Goal: Transaction & Acquisition: Book appointment/travel/reservation

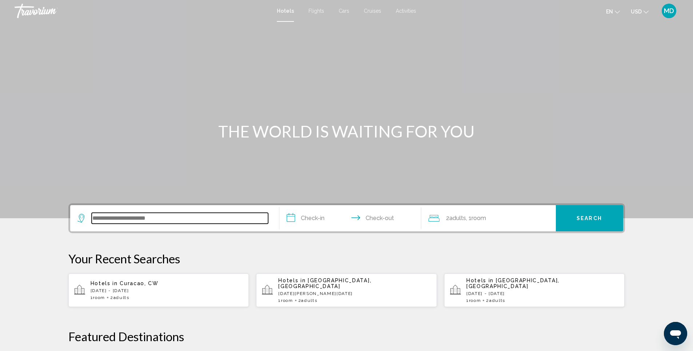
click at [194, 219] on input "Search widget" at bounding box center [180, 218] width 176 height 11
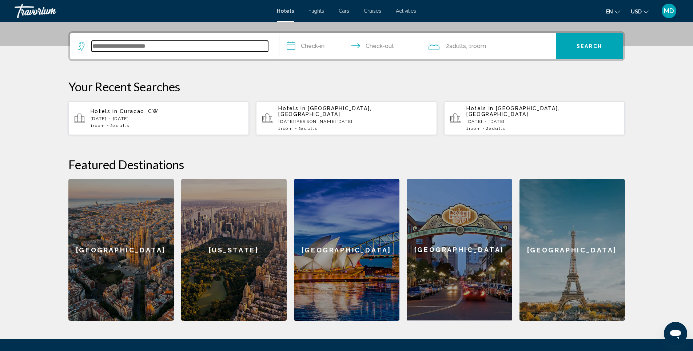
scroll to position [180, 0]
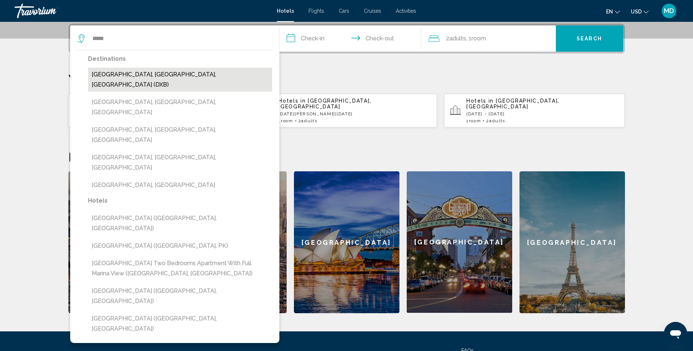
click at [165, 78] on button "[GEOGRAPHIC_DATA], [GEOGRAPHIC_DATA], [GEOGRAPHIC_DATA] (DXB)" at bounding box center [180, 80] width 184 height 24
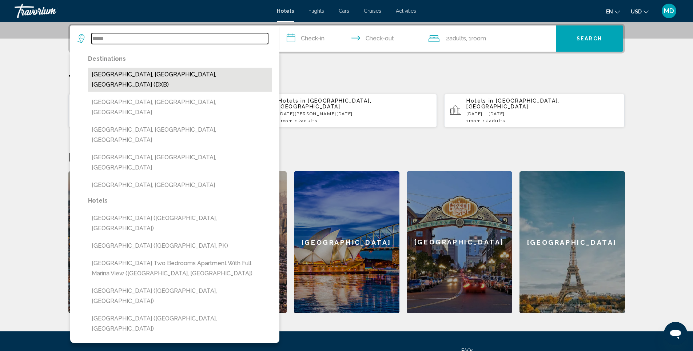
type input "**********"
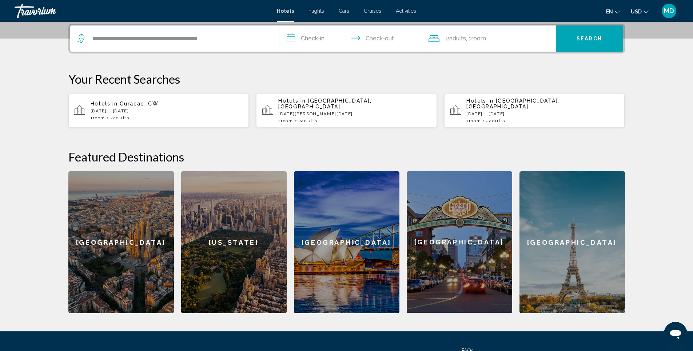
click at [326, 41] on input "**********" at bounding box center [351, 39] width 145 height 28
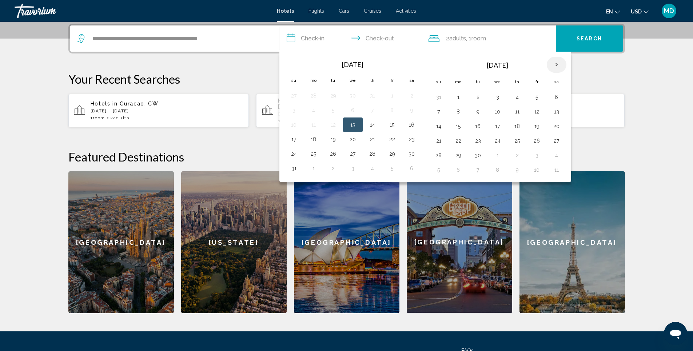
click at [555, 63] on th "Next month" at bounding box center [556, 65] width 20 height 16
click at [292, 64] on th "Previous month" at bounding box center [294, 65] width 20 height 16
click at [293, 112] on button "5" at bounding box center [294, 112] width 12 height 10
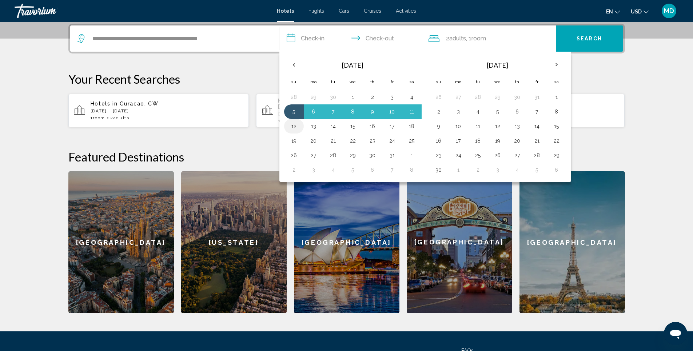
click at [292, 124] on button "12" at bounding box center [294, 126] width 12 height 10
type input "**********"
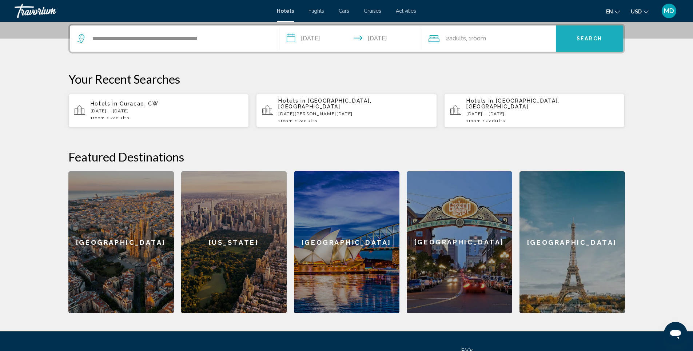
click at [592, 39] on span "Search" at bounding box center [588, 39] width 25 height 6
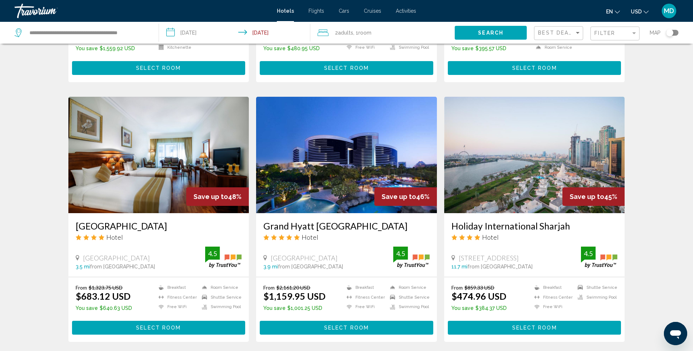
scroll to position [509, 0]
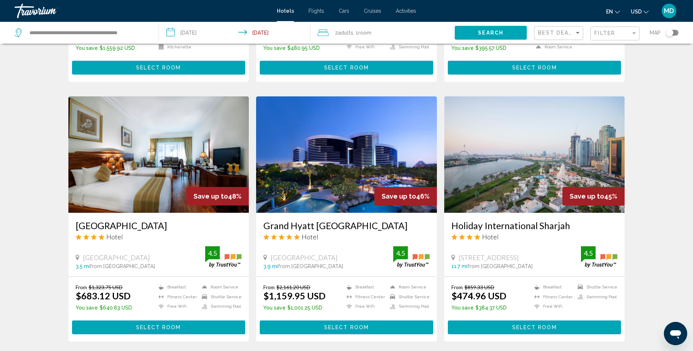
click at [344, 147] on img "Main content" at bounding box center [346, 154] width 181 height 116
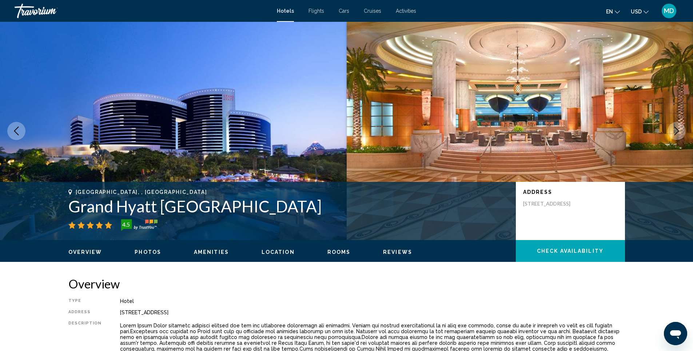
click at [149, 250] on span "Photos" at bounding box center [148, 252] width 27 height 6
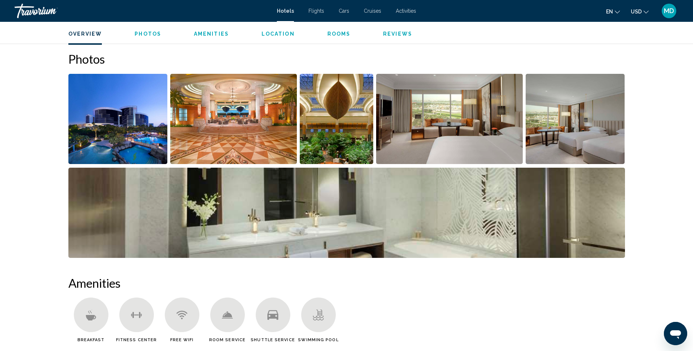
scroll to position [355, 0]
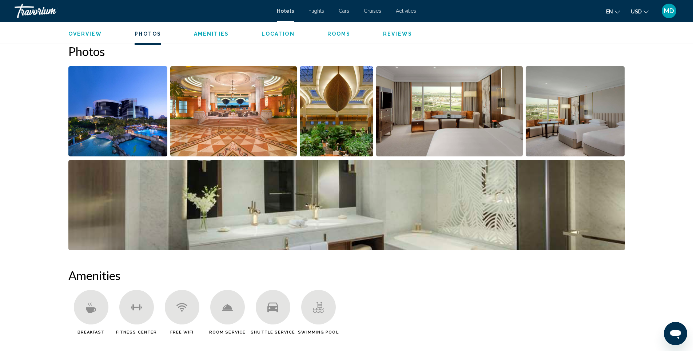
click at [118, 135] on img "Open full-screen image slider" at bounding box center [117, 111] width 99 height 90
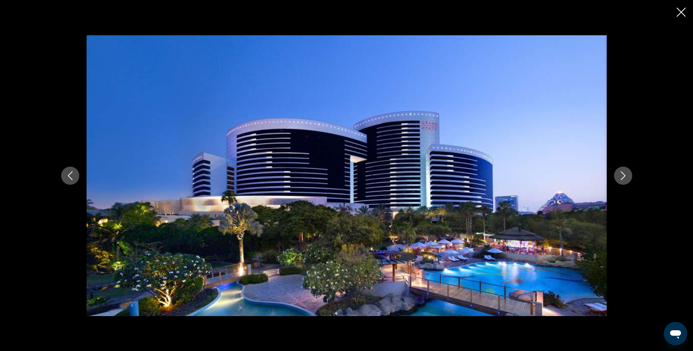
click at [623, 177] on icon "Next image" at bounding box center [622, 175] width 9 height 9
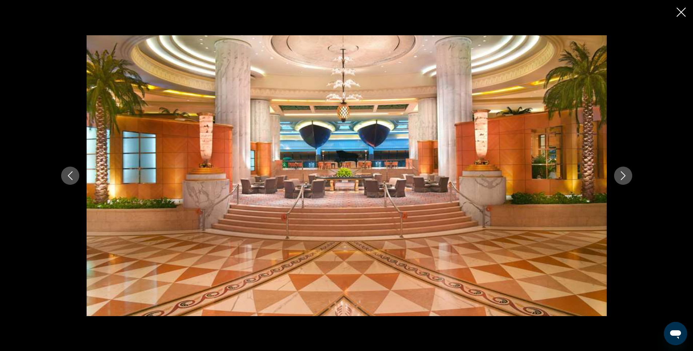
click at [623, 177] on icon "Next image" at bounding box center [622, 175] width 9 height 9
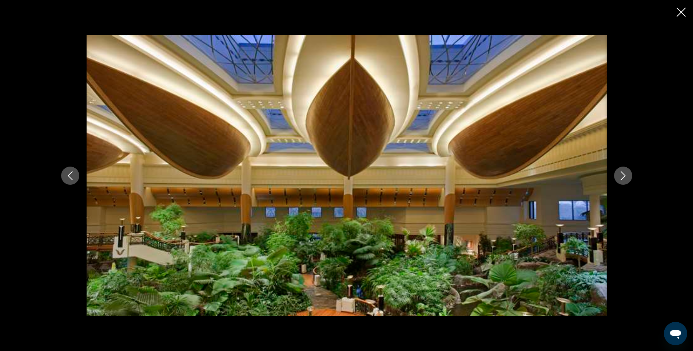
click at [623, 177] on icon "Next image" at bounding box center [622, 175] width 9 height 9
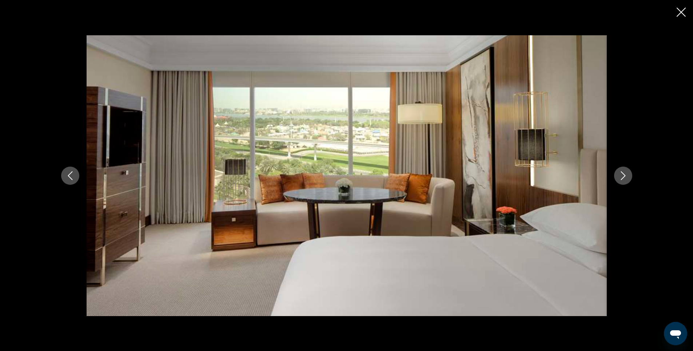
click at [623, 177] on icon "Next image" at bounding box center [622, 175] width 9 height 9
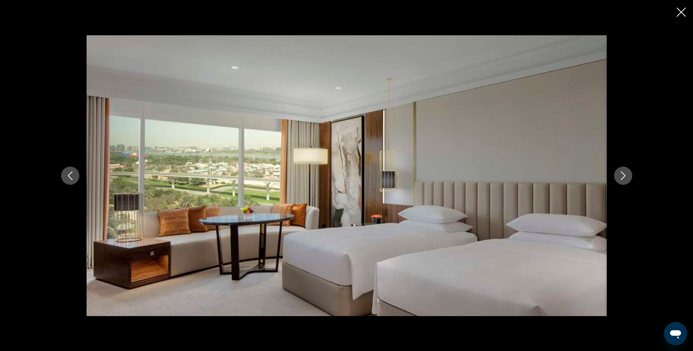
click at [623, 177] on icon "Next image" at bounding box center [622, 175] width 9 height 9
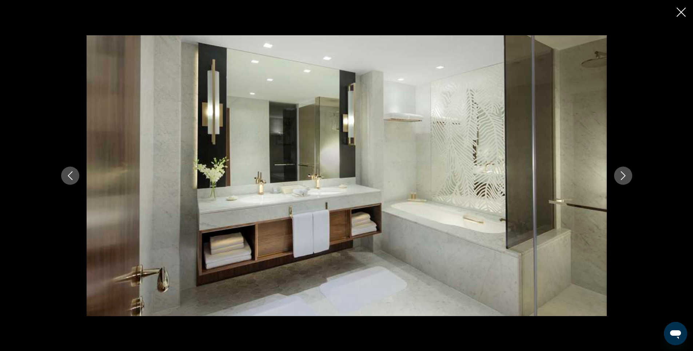
click at [623, 177] on icon "Next image" at bounding box center [622, 175] width 9 height 9
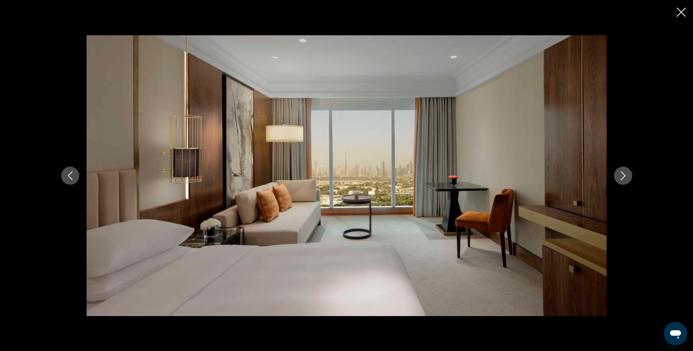
click at [623, 177] on icon "Next image" at bounding box center [622, 175] width 9 height 9
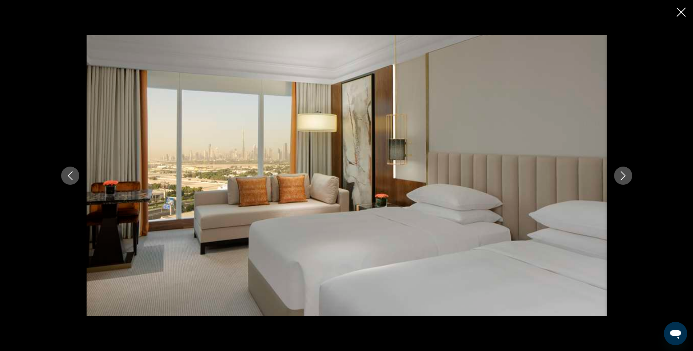
click at [623, 177] on icon "Next image" at bounding box center [622, 175] width 9 height 9
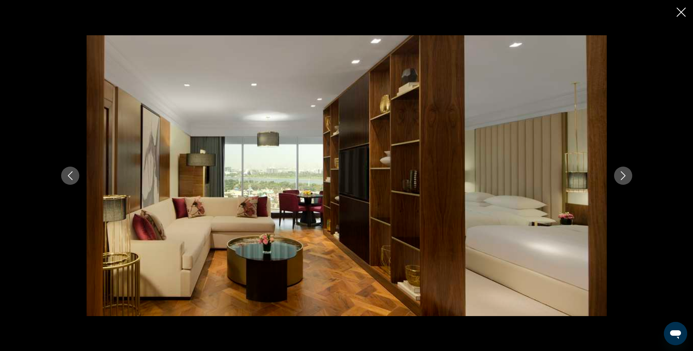
click at [73, 174] on icon "Previous image" at bounding box center [70, 175] width 9 height 9
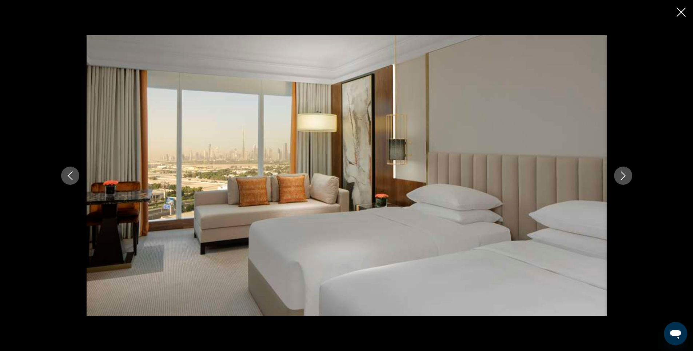
click at [622, 177] on icon "Next image" at bounding box center [622, 175] width 5 height 9
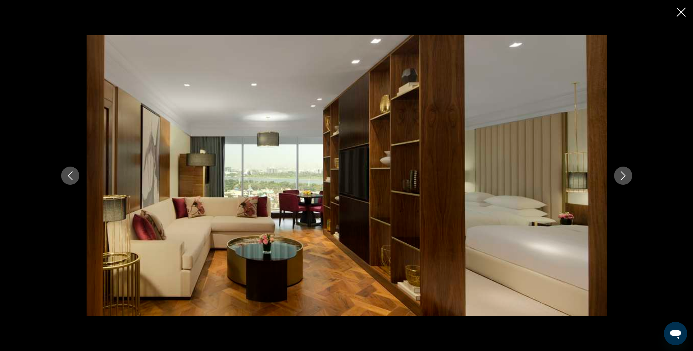
click at [622, 177] on icon "Next image" at bounding box center [622, 175] width 5 height 9
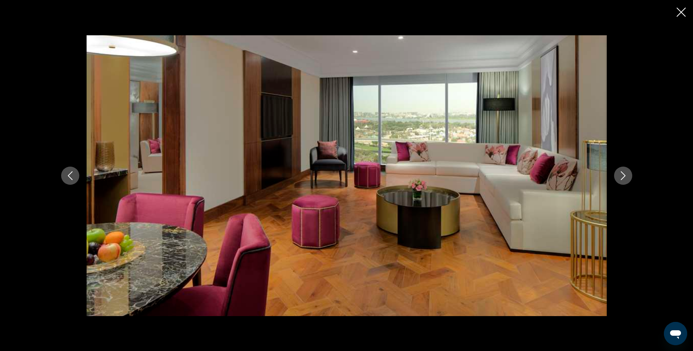
click at [622, 177] on icon "Next image" at bounding box center [622, 175] width 5 height 9
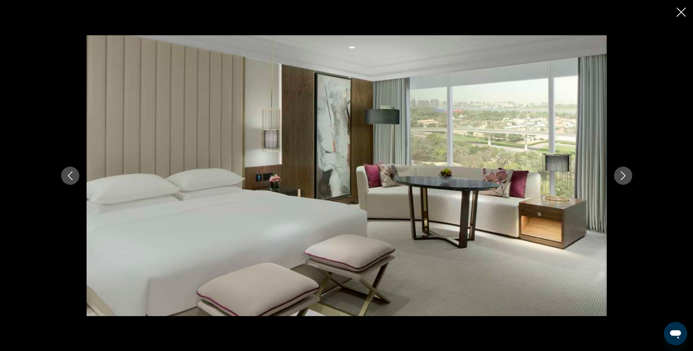
click at [622, 177] on icon "Next image" at bounding box center [622, 175] width 5 height 9
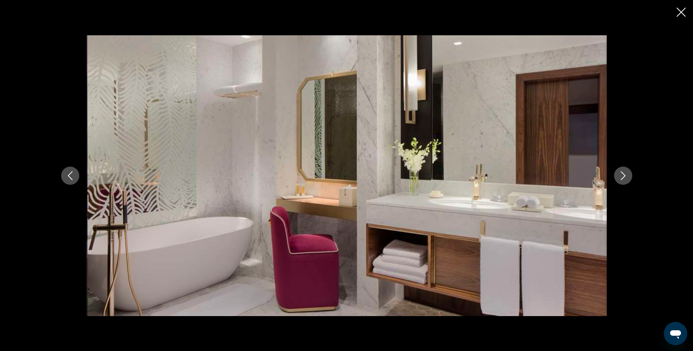
click at [622, 177] on icon "Next image" at bounding box center [622, 175] width 5 height 9
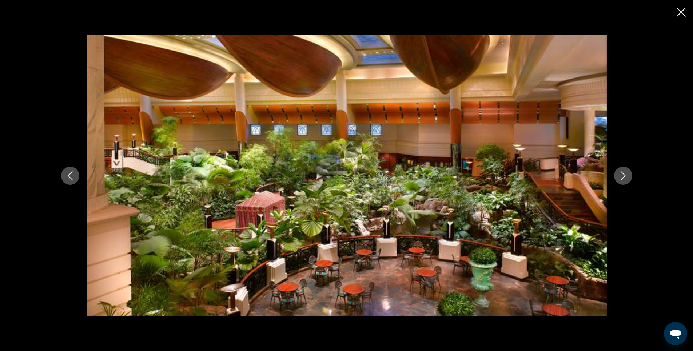
click at [622, 177] on icon "Next image" at bounding box center [622, 175] width 5 height 9
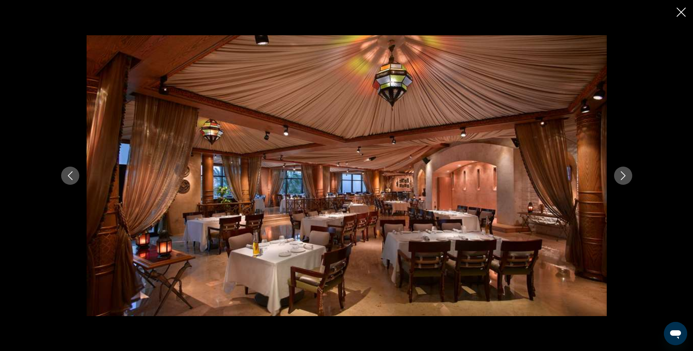
click at [681, 12] on icon "Close slideshow" at bounding box center [680, 12] width 9 height 9
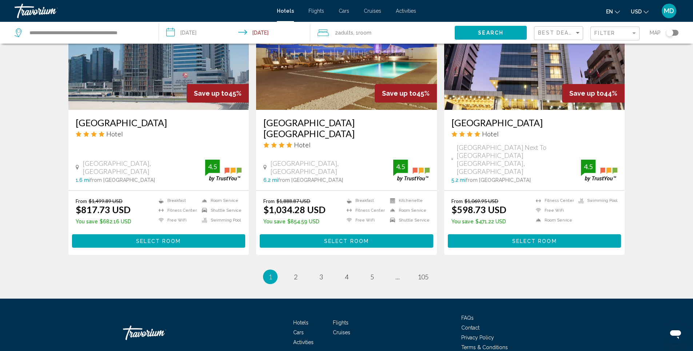
scroll to position [872, 0]
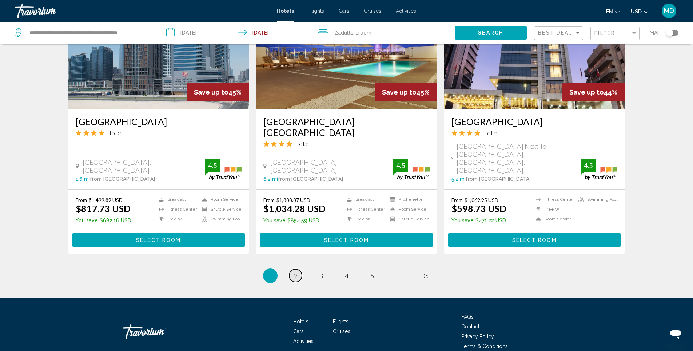
click at [294, 272] on span "2" at bounding box center [296, 276] width 4 height 8
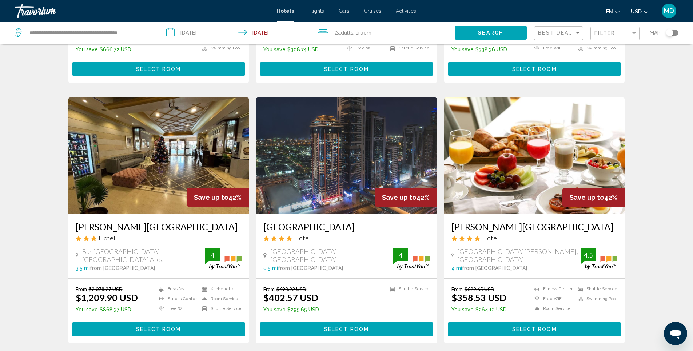
scroll to position [254, 0]
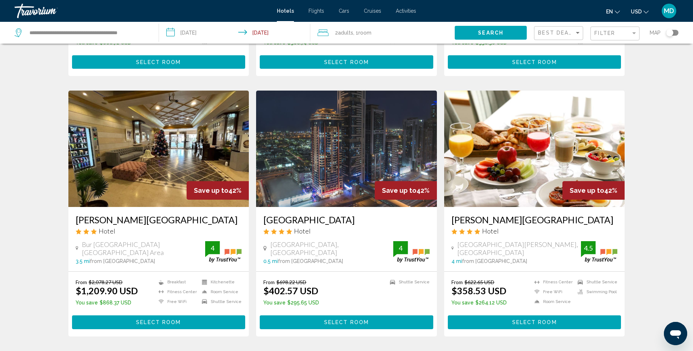
click at [337, 143] on img "Main content" at bounding box center [346, 149] width 181 height 116
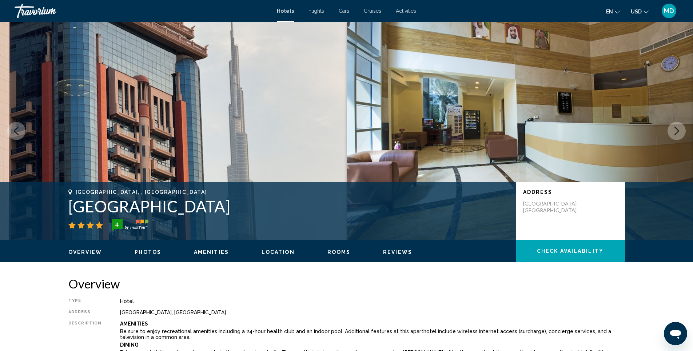
click at [142, 252] on span "Photos" at bounding box center [148, 252] width 27 height 6
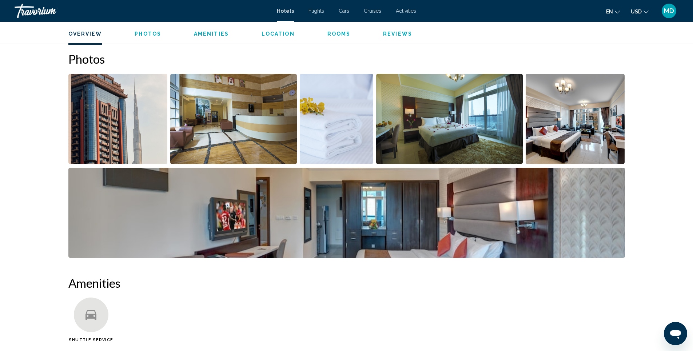
scroll to position [355, 0]
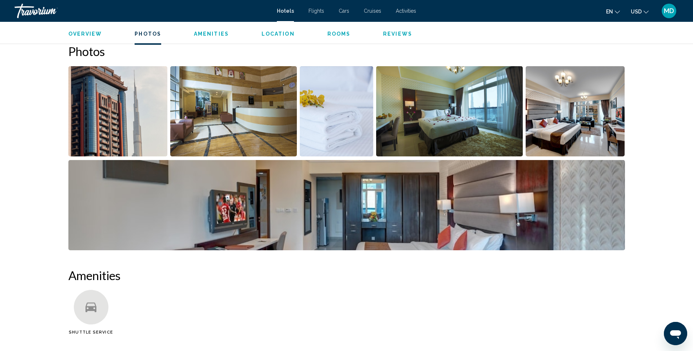
click at [234, 129] on img "Open full-screen image slider" at bounding box center [233, 111] width 127 height 90
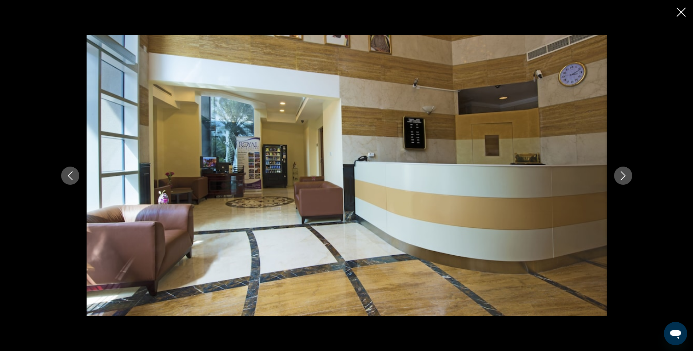
click at [619, 174] on icon "Next image" at bounding box center [622, 175] width 9 height 9
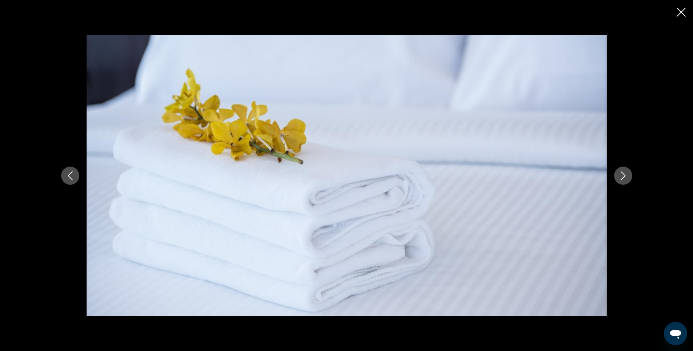
click at [619, 174] on icon "Next image" at bounding box center [622, 175] width 9 height 9
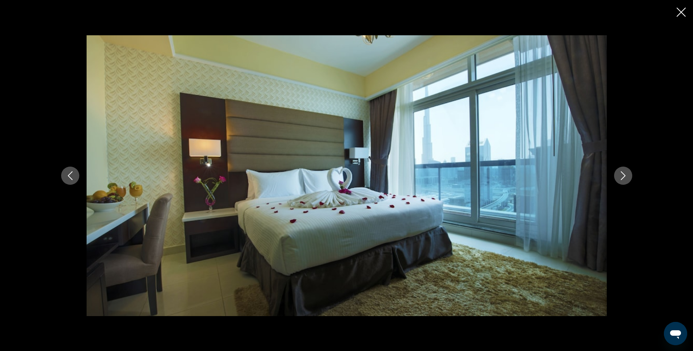
click at [619, 174] on icon "Next image" at bounding box center [622, 175] width 9 height 9
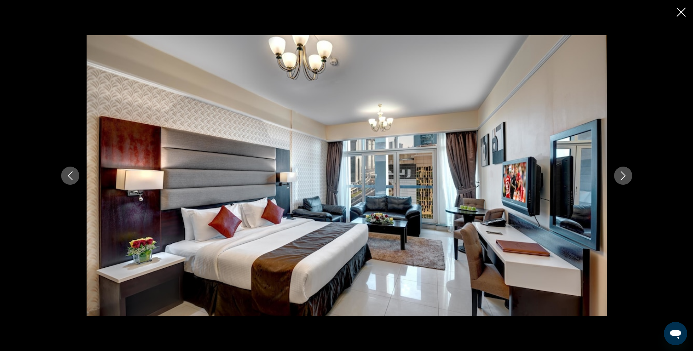
click at [619, 174] on icon "Next image" at bounding box center [622, 175] width 9 height 9
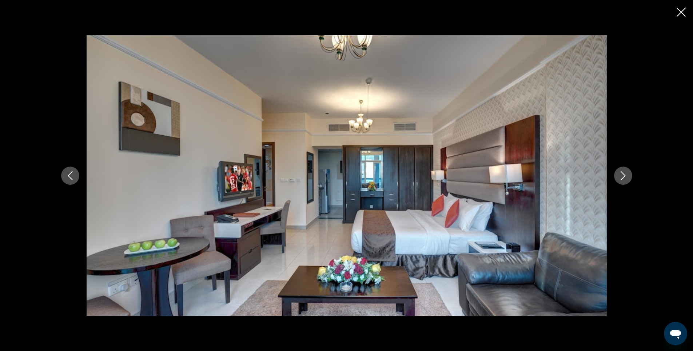
click at [619, 174] on icon "Next image" at bounding box center [622, 175] width 9 height 9
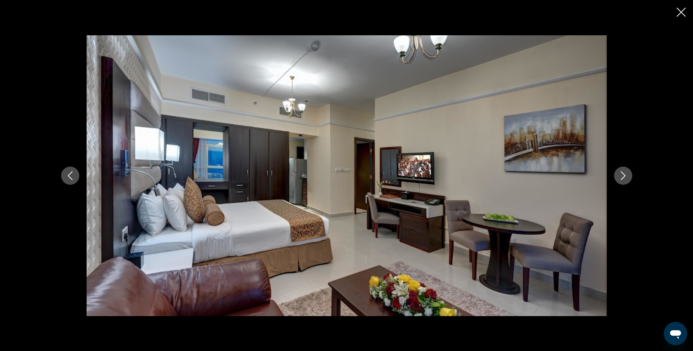
click at [624, 176] on icon "Next image" at bounding box center [622, 175] width 5 height 9
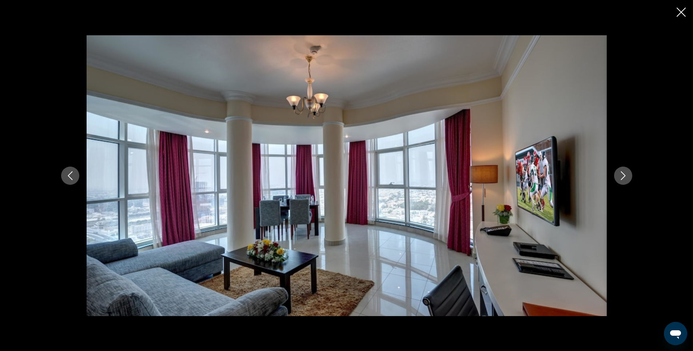
click at [624, 176] on icon "Next image" at bounding box center [622, 175] width 5 height 9
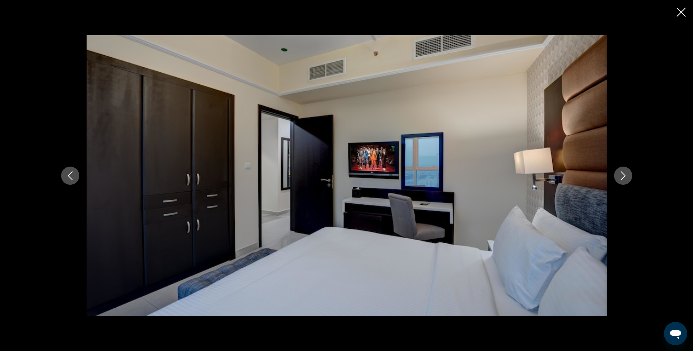
click at [624, 176] on icon "Next image" at bounding box center [622, 175] width 5 height 9
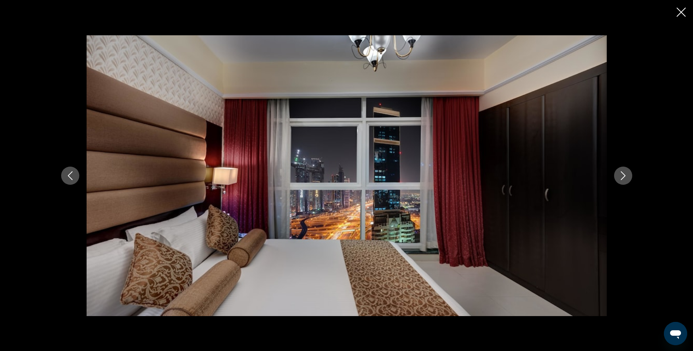
click at [624, 176] on icon "Next image" at bounding box center [622, 175] width 5 height 9
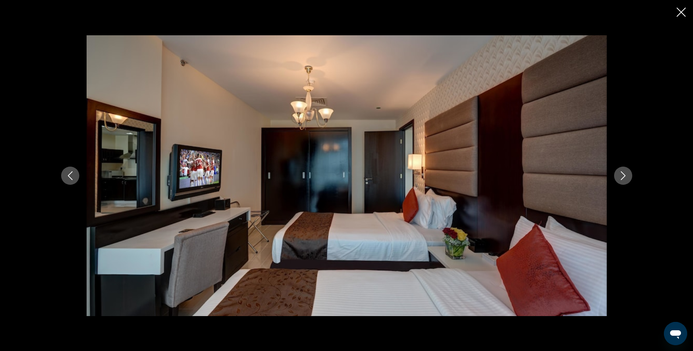
click at [622, 175] on icon "Next image" at bounding box center [622, 175] width 9 height 9
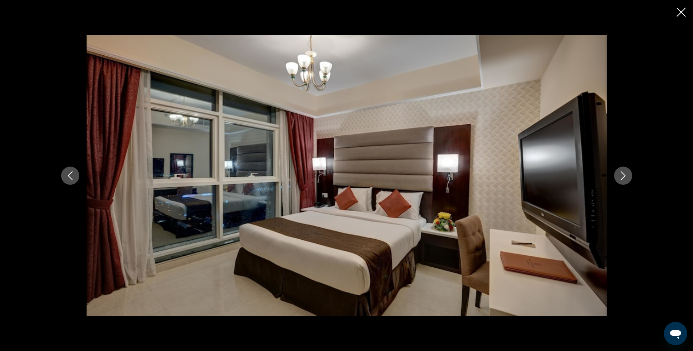
click at [622, 175] on icon "Next image" at bounding box center [622, 175] width 9 height 9
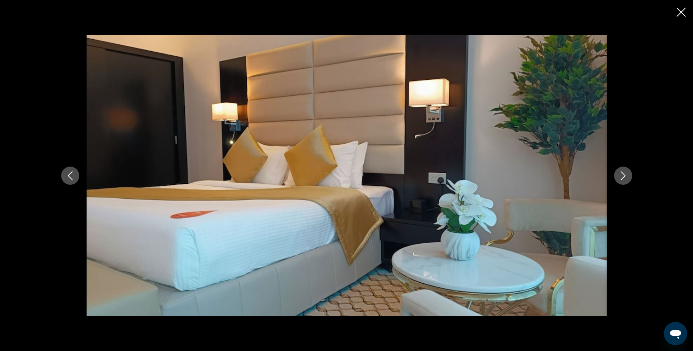
click at [622, 175] on icon "Next image" at bounding box center [622, 175] width 9 height 9
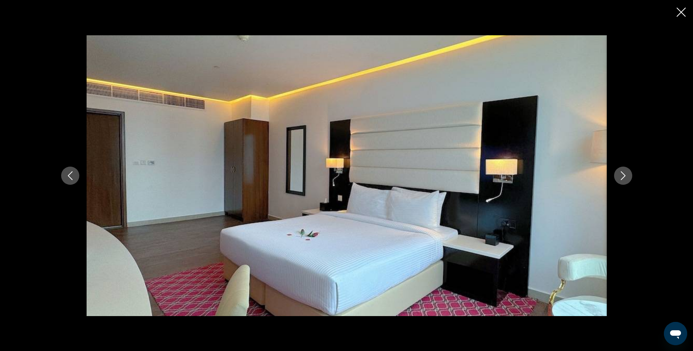
click at [622, 175] on icon "Next image" at bounding box center [622, 175] width 9 height 9
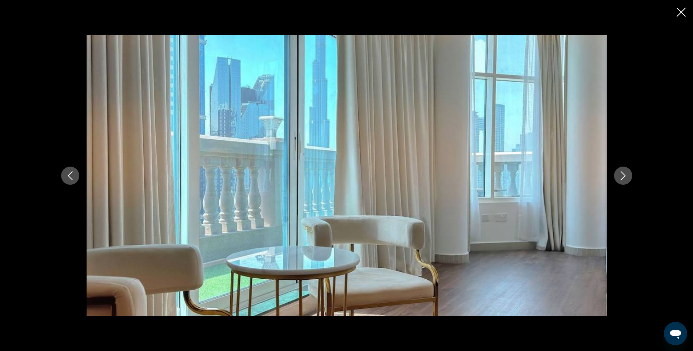
click at [622, 175] on icon "Next image" at bounding box center [622, 175] width 9 height 9
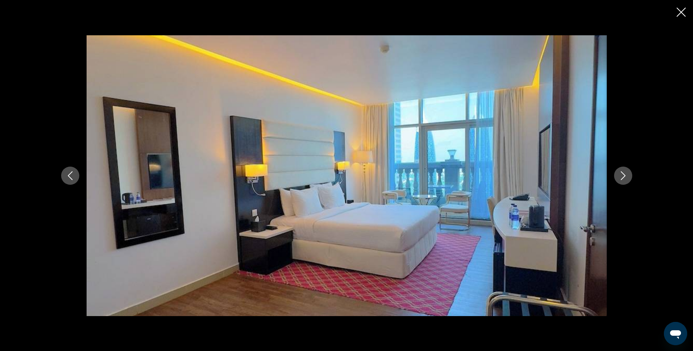
click at [622, 175] on icon "Next image" at bounding box center [622, 175] width 9 height 9
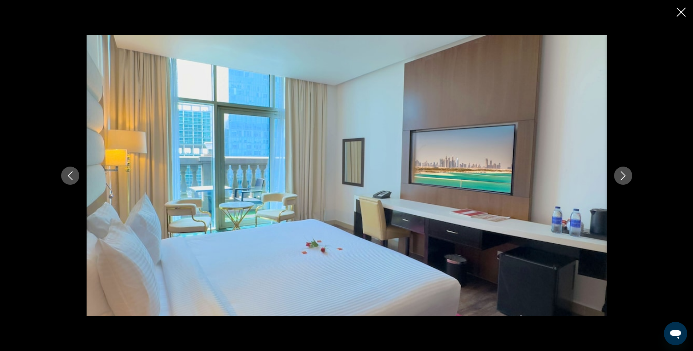
click at [622, 175] on icon "Next image" at bounding box center [622, 175] width 9 height 9
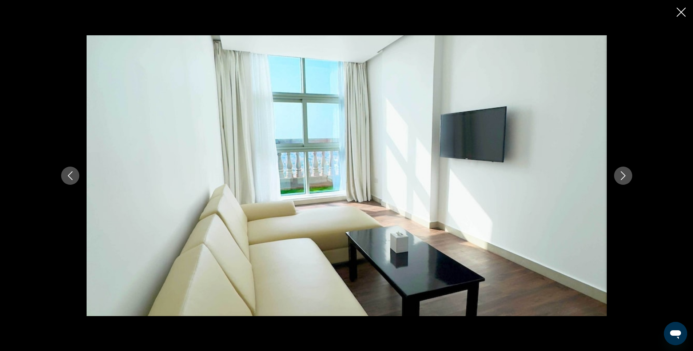
click at [622, 175] on icon "Next image" at bounding box center [622, 175] width 9 height 9
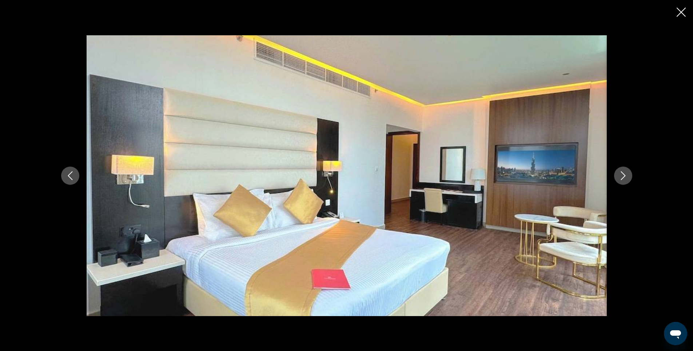
click at [622, 175] on icon "Next image" at bounding box center [622, 175] width 9 height 9
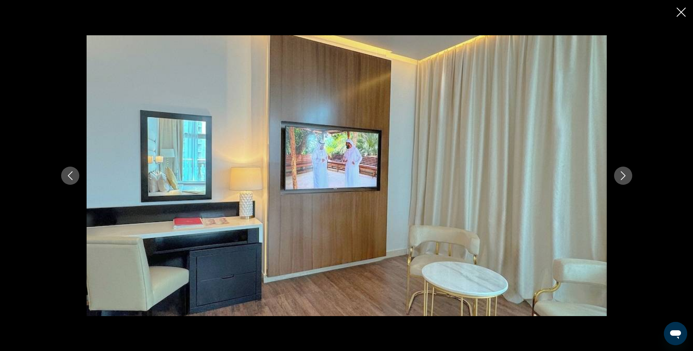
click at [622, 175] on icon "Next image" at bounding box center [622, 175] width 9 height 9
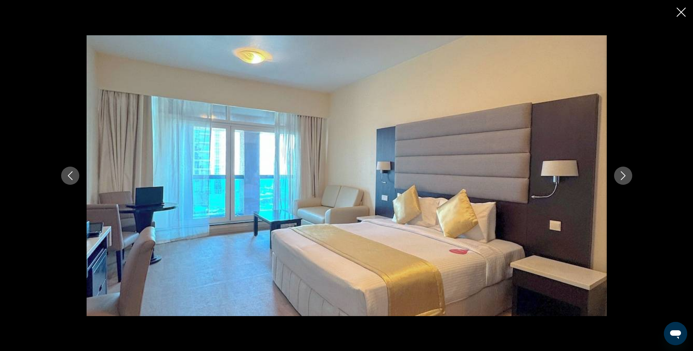
click at [70, 178] on icon "Previous image" at bounding box center [70, 175] width 5 height 9
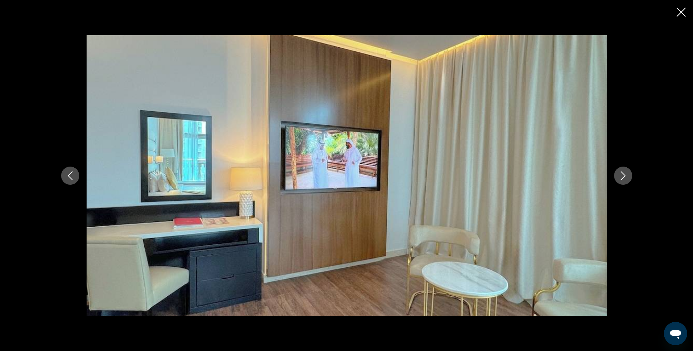
click at [621, 174] on icon "Next image" at bounding box center [622, 175] width 9 height 9
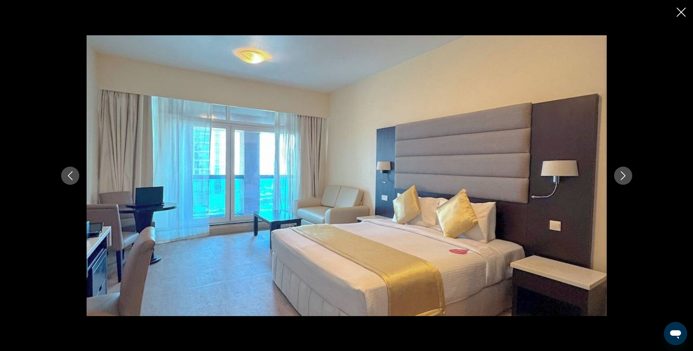
click at [621, 174] on icon "Next image" at bounding box center [622, 175] width 9 height 9
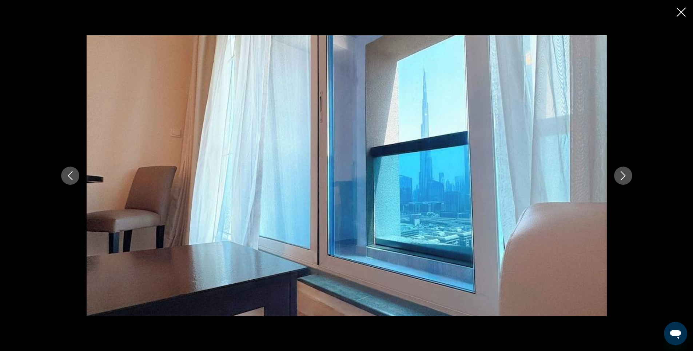
click at [72, 177] on icon "Previous image" at bounding box center [70, 175] width 9 height 9
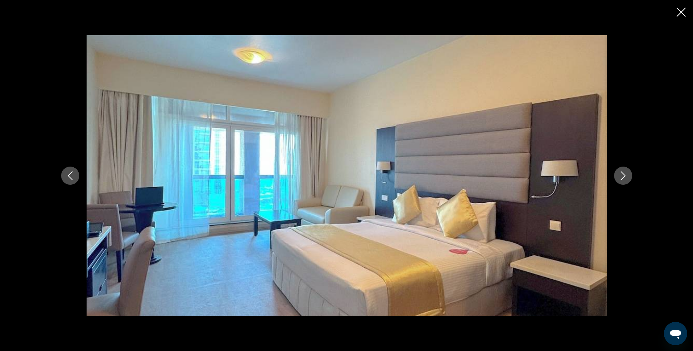
click at [680, 13] on icon "Close slideshow" at bounding box center [680, 12] width 9 height 9
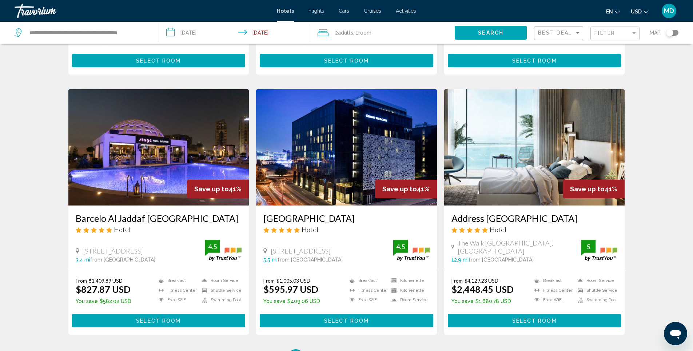
scroll to position [800, 0]
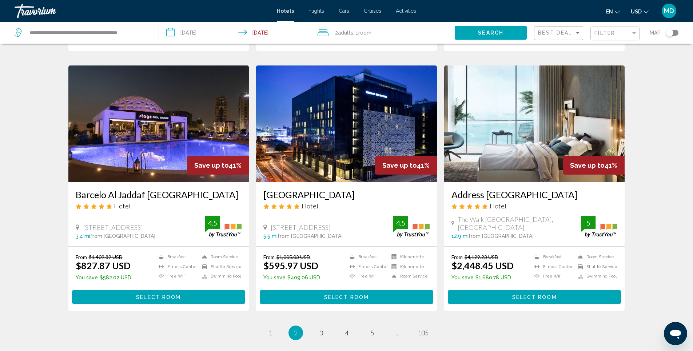
click at [520, 113] on img "Main content" at bounding box center [534, 123] width 181 height 116
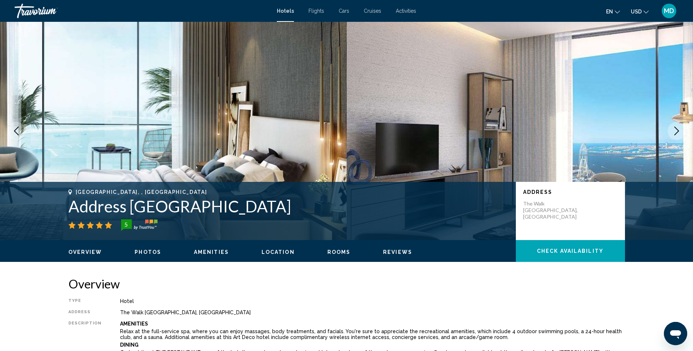
click at [144, 253] on span "Photos" at bounding box center [148, 252] width 27 height 6
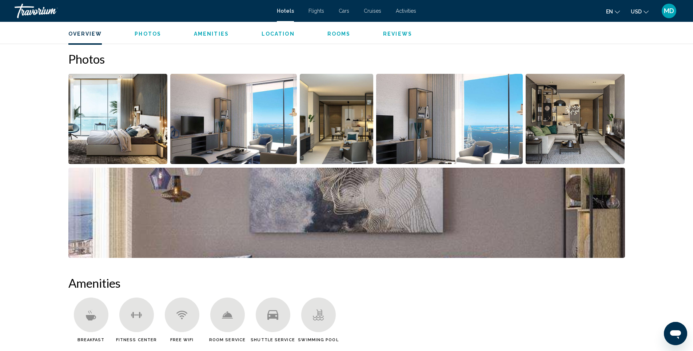
scroll to position [355, 0]
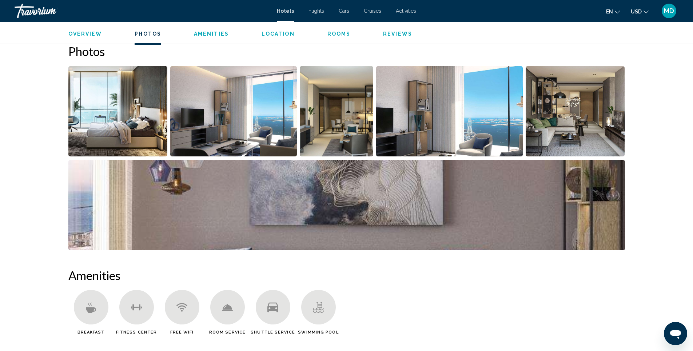
click at [128, 129] on img "Open full-screen image slider" at bounding box center [117, 111] width 99 height 90
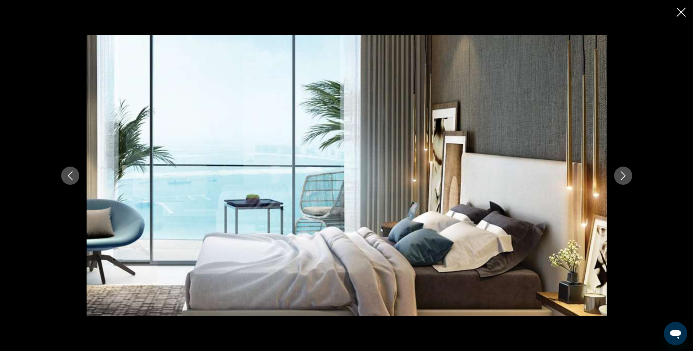
click at [624, 176] on icon "Next image" at bounding box center [622, 175] width 9 height 9
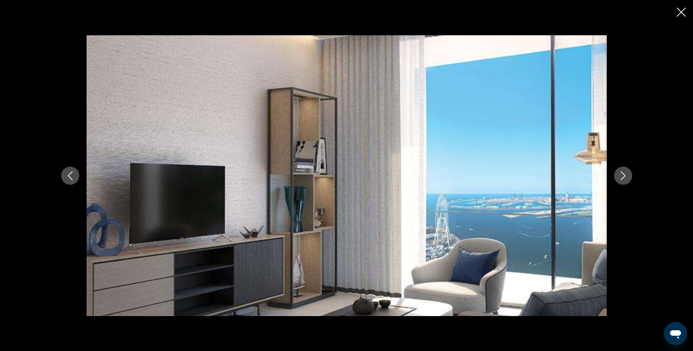
click at [623, 175] on icon "Next image" at bounding box center [622, 175] width 9 height 9
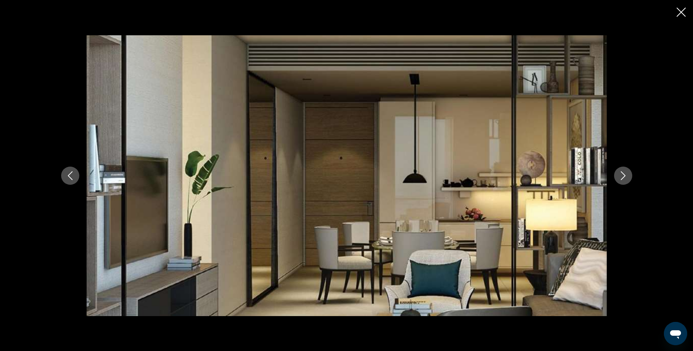
click at [623, 175] on icon "Next image" at bounding box center [622, 175] width 9 height 9
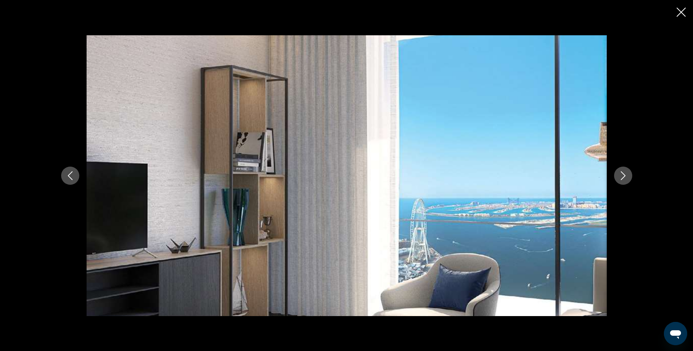
click at [623, 175] on icon "Next image" at bounding box center [622, 175] width 9 height 9
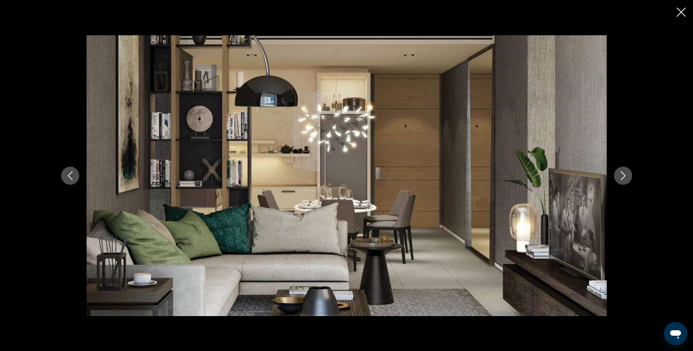
click at [623, 175] on icon "Next image" at bounding box center [622, 175] width 9 height 9
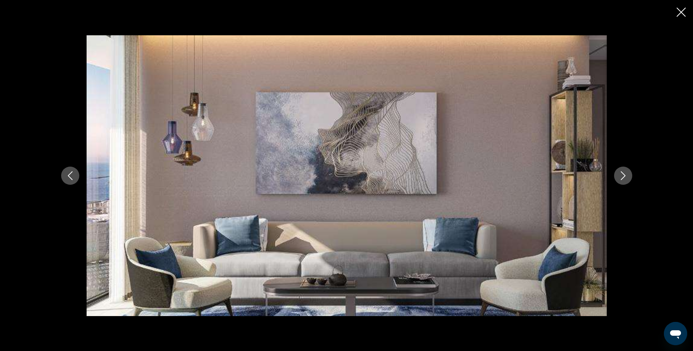
click at [623, 175] on icon "Next image" at bounding box center [622, 175] width 9 height 9
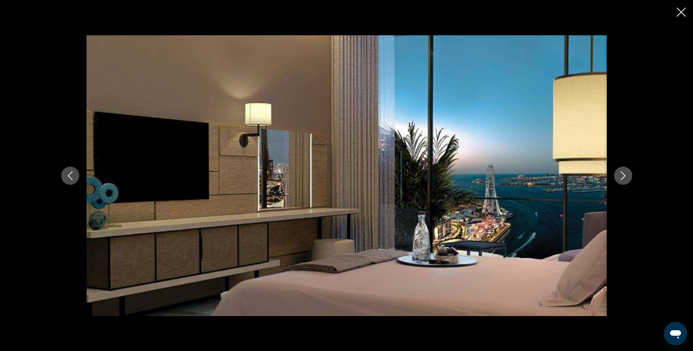
click at [623, 175] on icon "Next image" at bounding box center [622, 175] width 9 height 9
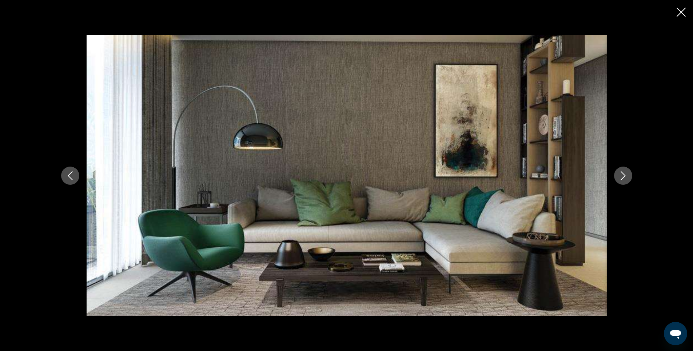
click at [623, 175] on icon "Next image" at bounding box center [622, 175] width 9 height 9
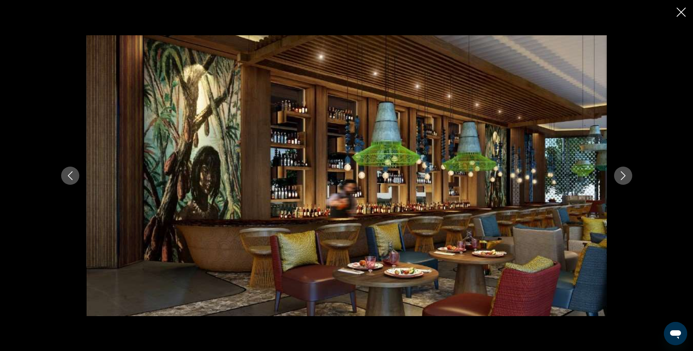
click at [623, 175] on icon "Next image" at bounding box center [622, 175] width 9 height 9
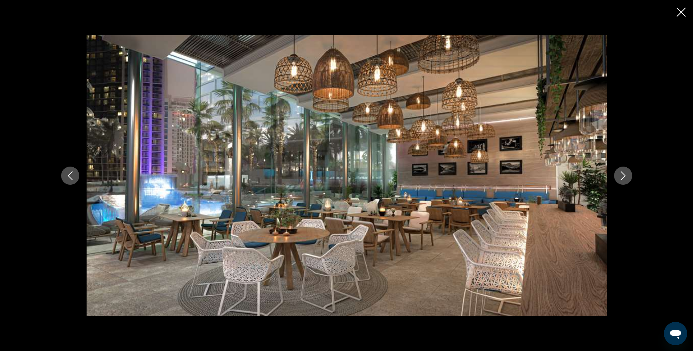
click at [623, 175] on icon "Next image" at bounding box center [622, 175] width 9 height 9
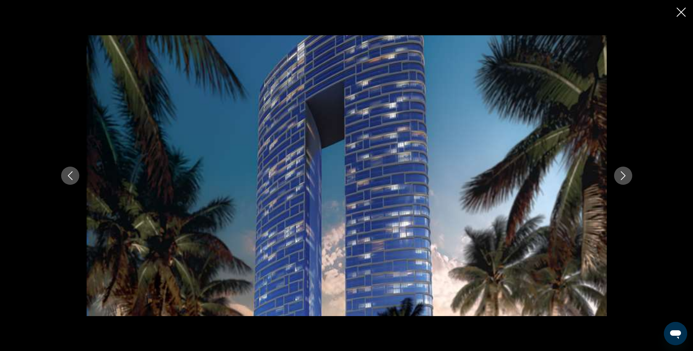
click at [623, 175] on icon "Next image" at bounding box center [622, 175] width 9 height 9
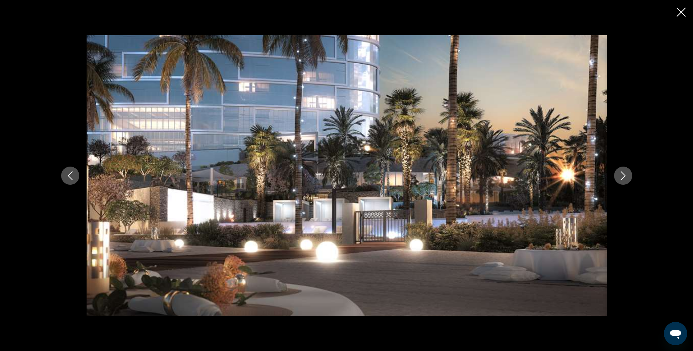
click at [73, 176] on icon "Previous image" at bounding box center [70, 175] width 9 height 9
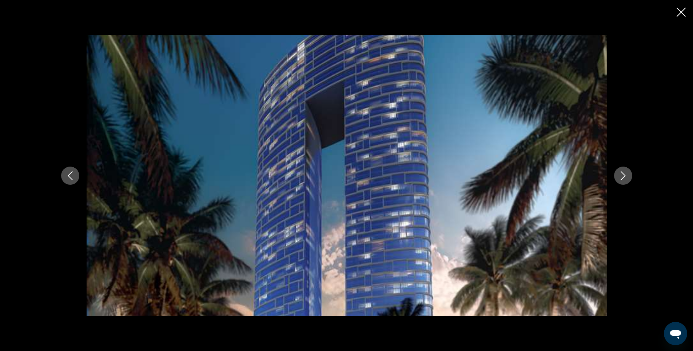
click at [681, 13] on icon "Close slideshow" at bounding box center [680, 12] width 9 height 9
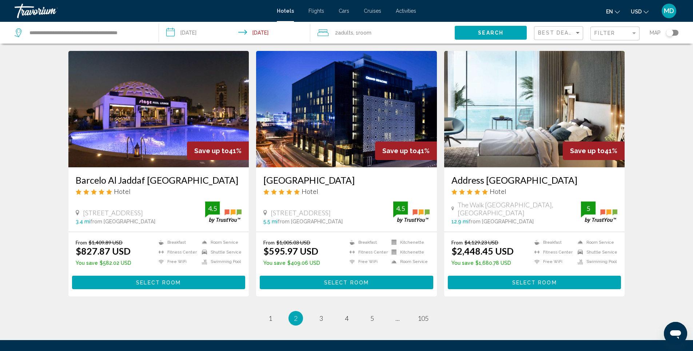
scroll to position [875, 0]
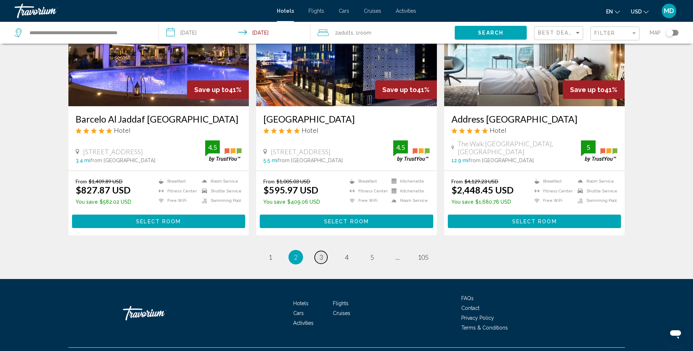
click at [321, 253] on span "3" at bounding box center [321, 257] width 4 height 8
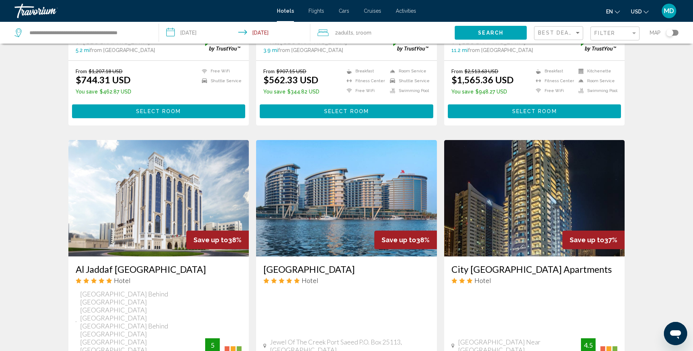
scroll to position [473, 0]
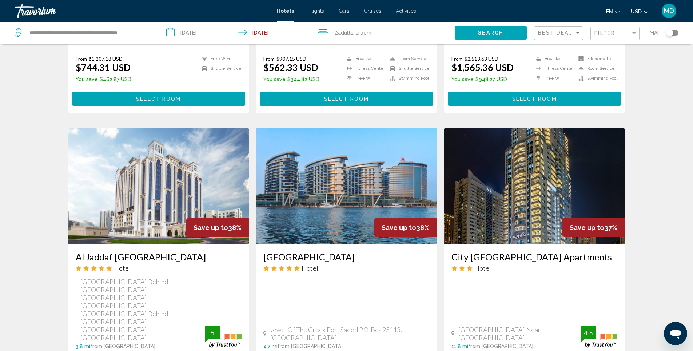
click at [151, 171] on img "Main content" at bounding box center [158, 186] width 181 height 116
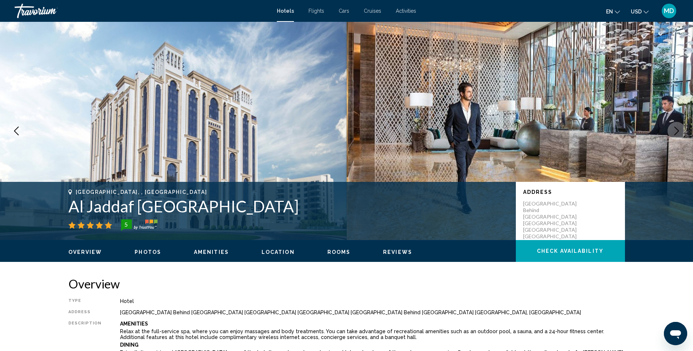
click at [144, 252] on span "Photos" at bounding box center [148, 252] width 27 height 6
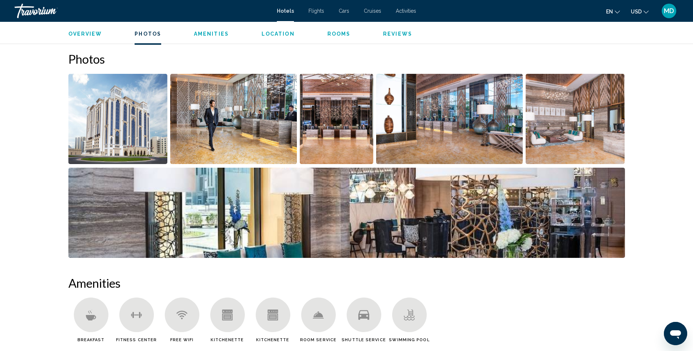
scroll to position [355, 0]
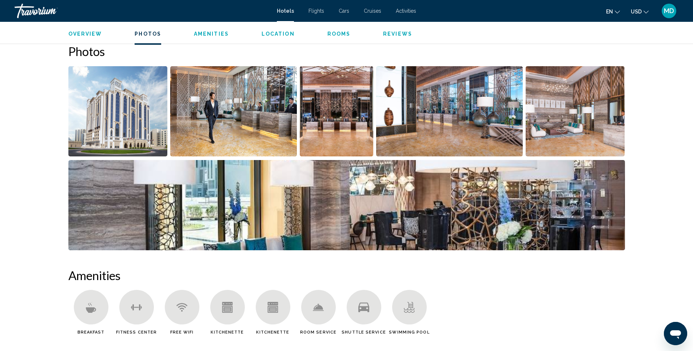
click at [242, 110] on img "Open full-screen image slider" at bounding box center [233, 111] width 127 height 90
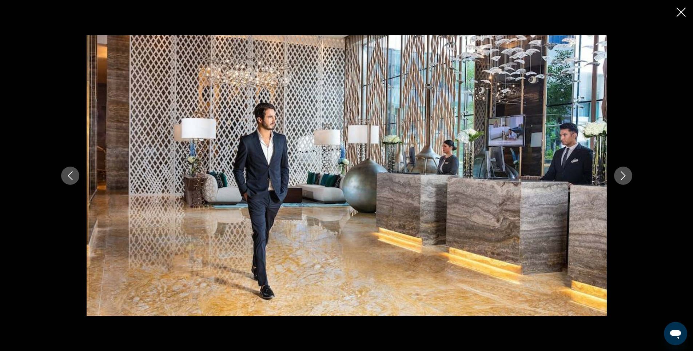
click at [623, 172] on icon "Next image" at bounding box center [622, 175] width 9 height 9
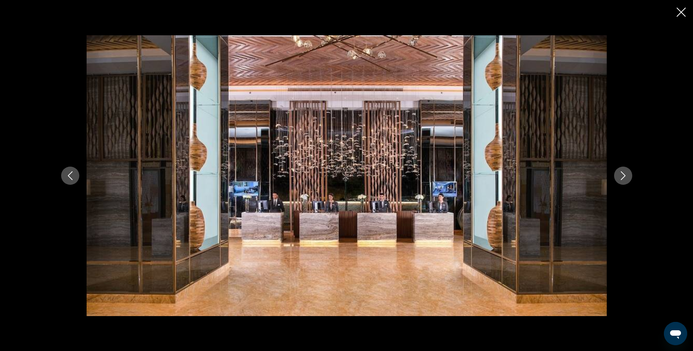
click at [623, 172] on icon "Next image" at bounding box center [622, 175] width 9 height 9
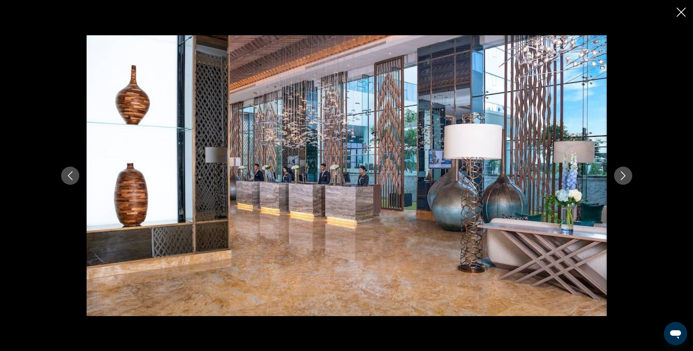
click at [623, 172] on icon "Next image" at bounding box center [622, 175] width 9 height 9
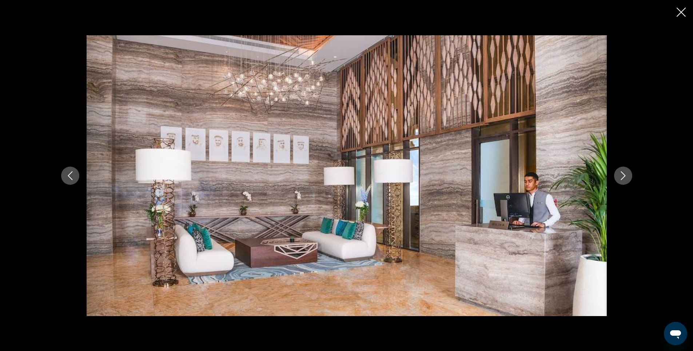
click at [623, 172] on icon "Next image" at bounding box center [622, 175] width 9 height 9
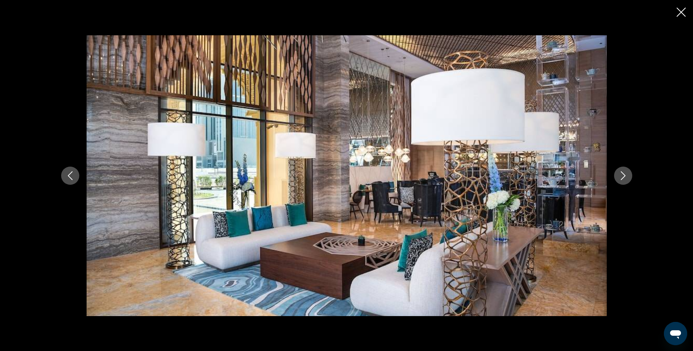
click at [623, 172] on icon "Next image" at bounding box center [622, 175] width 9 height 9
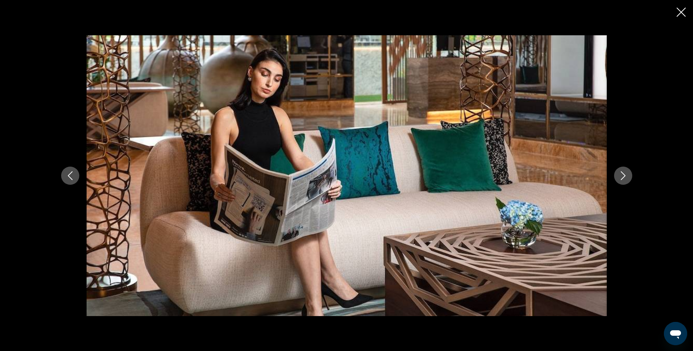
click at [623, 172] on icon "Next image" at bounding box center [622, 175] width 9 height 9
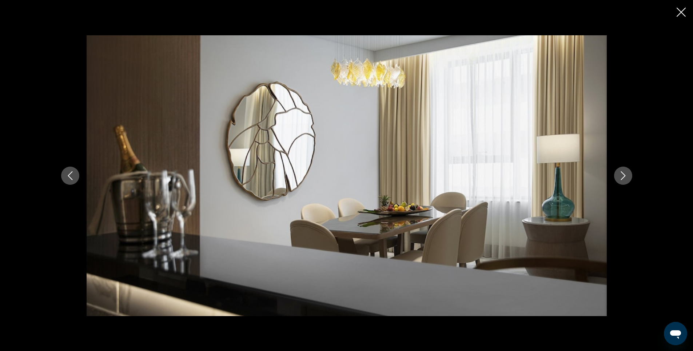
click at [623, 172] on icon "Next image" at bounding box center [622, 175] width 9 height 9
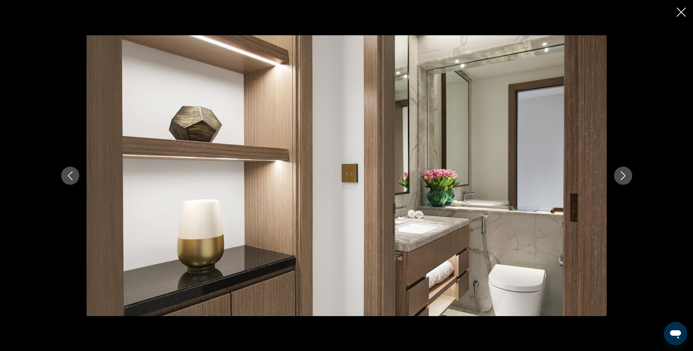
click at [623, 172] on icon "Next image" at bounding box center [622, 175] width 9 height 9
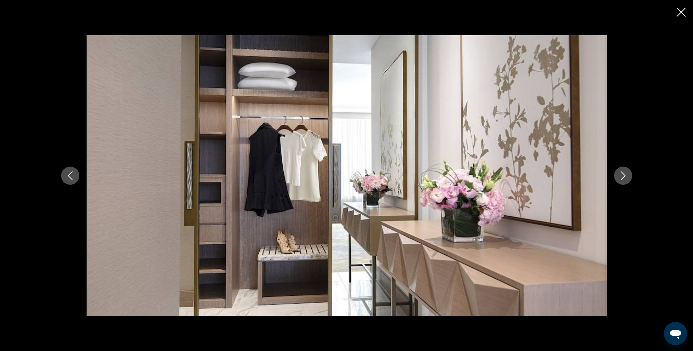
click at [623, 172] on icon "Next image" at bounding box center [622, 175] width 9 height 9
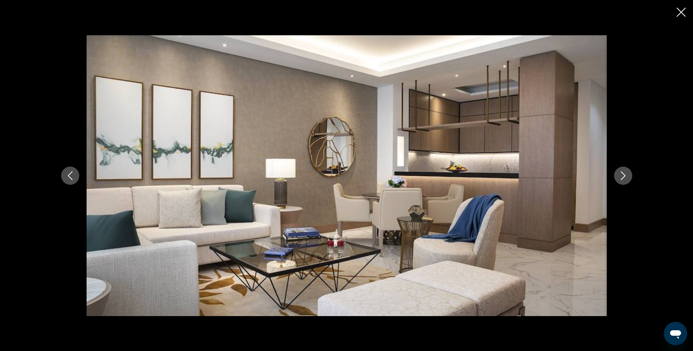
click at [623, 172] on icon "Next image" at bounding box center [622, 175] width 9 height 9
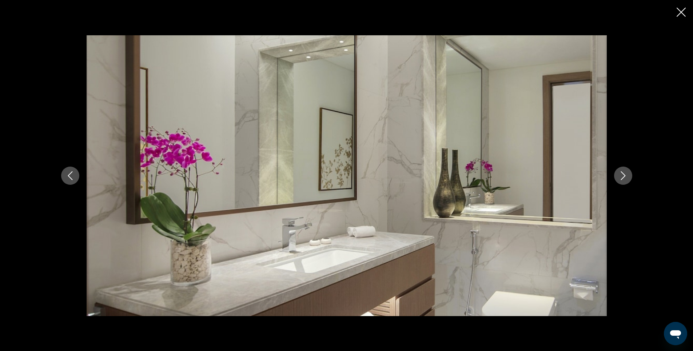
click at [623, 172] on icon "Next image" at bounding box center [622, 175] width 9 height 9
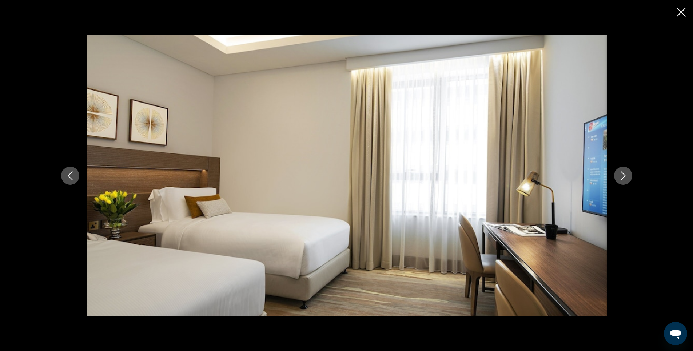
click at [623, 172] on icon "Next image" at bounding box center [622, 175] width 9 height 9
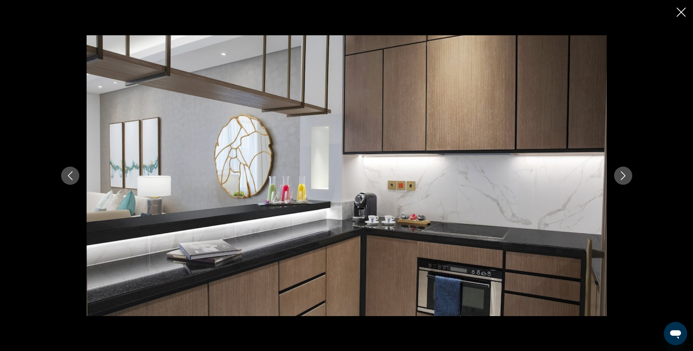
click at [621, 175] on icon "Next image" at bounding box center [622, 175] width 9 height 9
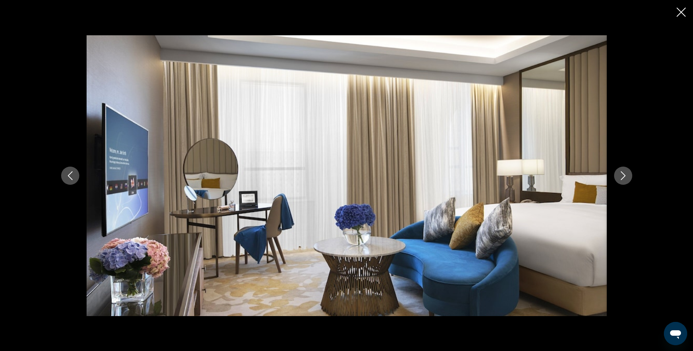
click at [621, 175] on icon "Next image" at bounding box center [622, 175] width 9 height 9
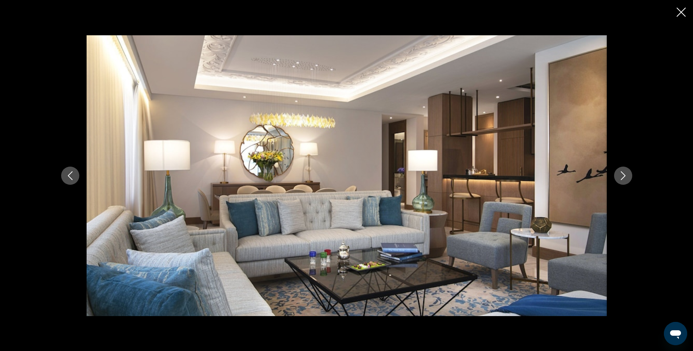
click at [621, 175] on icon "Next image" at bounding box center [622, 175] width 9 height 9
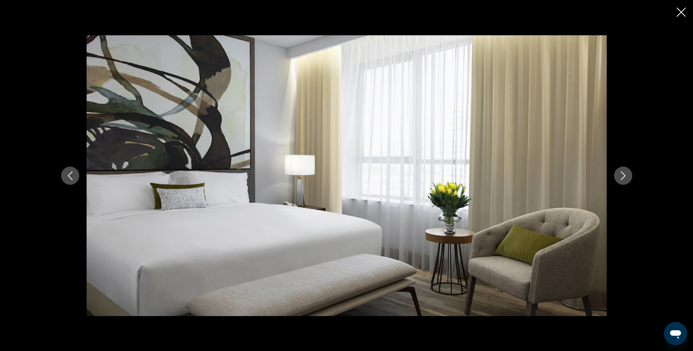
click at [621, 175] on icon "Next image" at bounding box center [622, 175] width 9 height 9
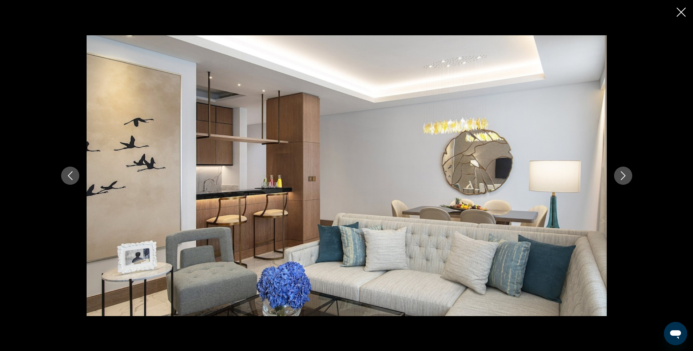
click at [621, 175] on icon "Next image" at bounding box center [622, 175] width 9 height 9
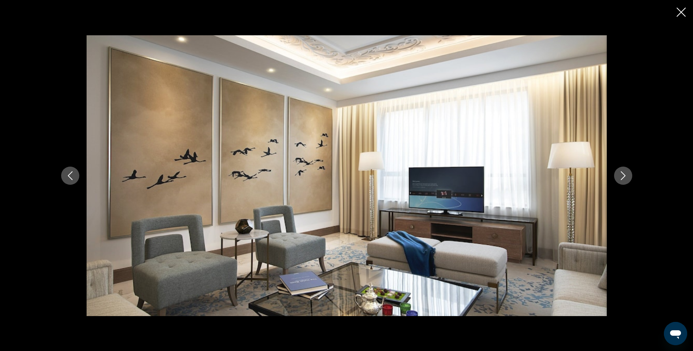
click at [683, 13] on icon "Close slideshow" at bounding box center [680, 12] width 9 height 9
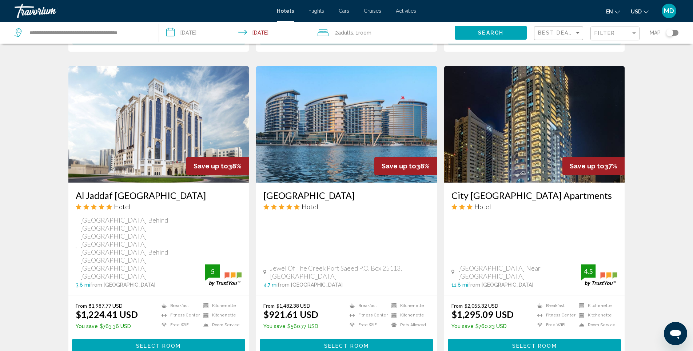
scroll to position [545, 0]
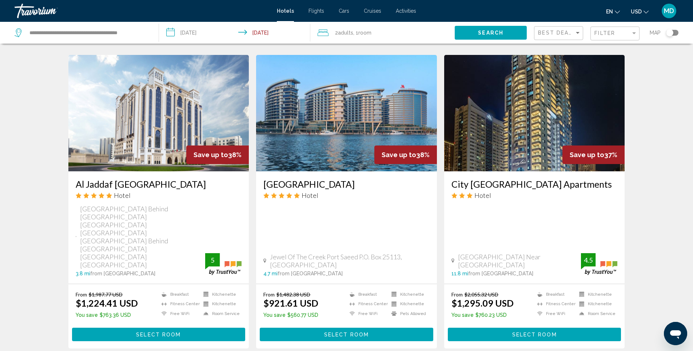
click at [314, 99] on img "Main content" at bounding box center [346, 113] width 181 height 116
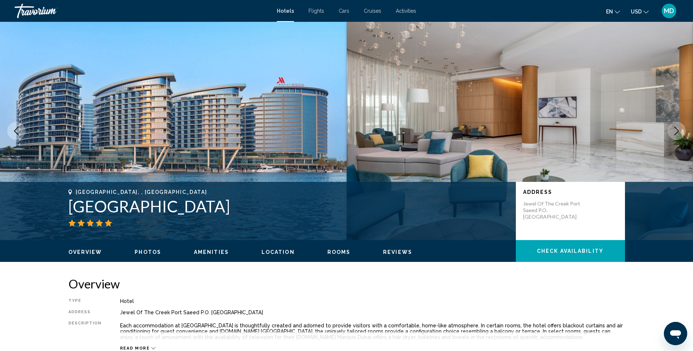
click at [148, 251] on span "Photos" at bounding box center [148, 252] width 27 height 6
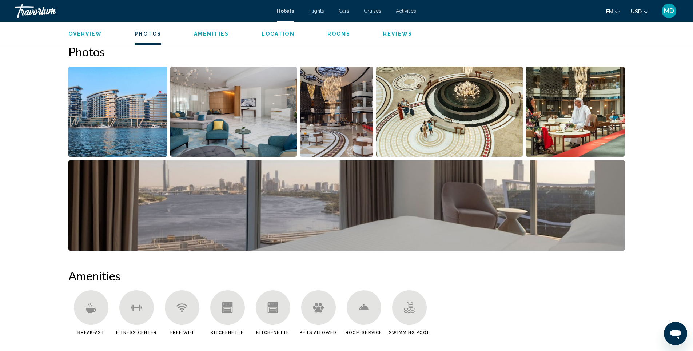
scroll to position [322, 0]
click at [127, 123] on img "Open full-screen image slider" at bounding box center [117, 111] width 99 height 90
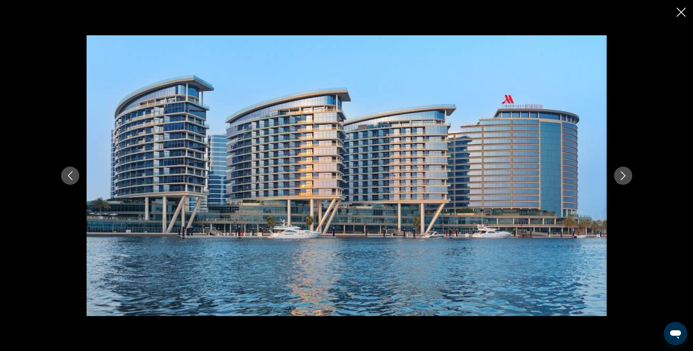
click at [621, 173] on icon "Next image" at bounding box center [622, 175] width 9 height 9
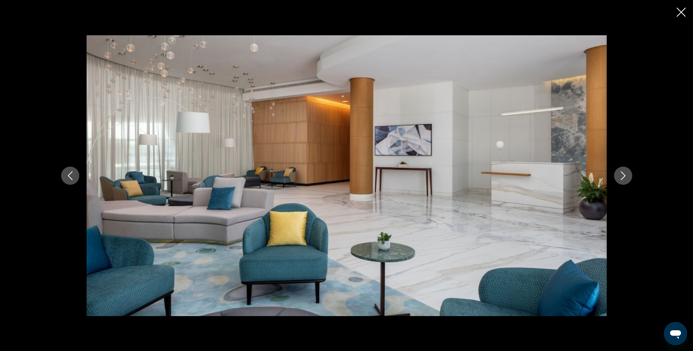
click at [621, 173] on icon "Next image" at bounding box center [622, 175] width 9 height 9
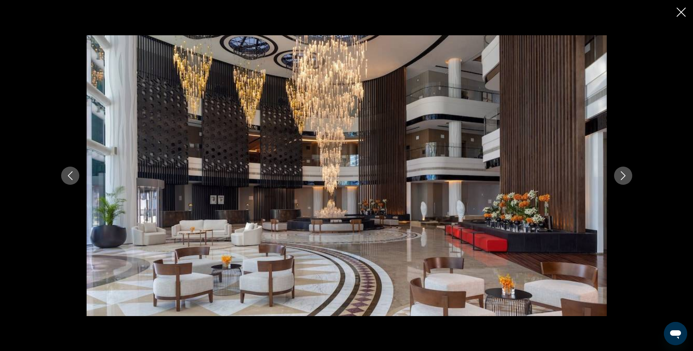
click at [683, 13] on icon "Close slideshow" at bounding box center [680, 12] width 9 height 9
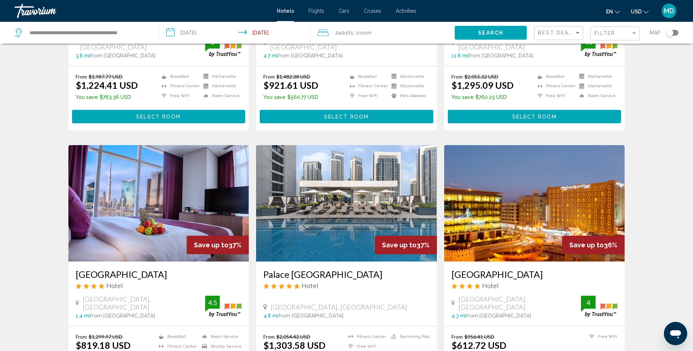
scroll to position [763, 0]
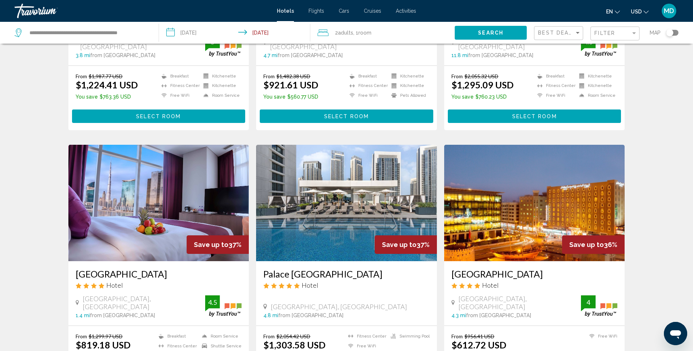
click at [185, 154] on img "Main content" at bounding box center [158, 203] width 181 height 116
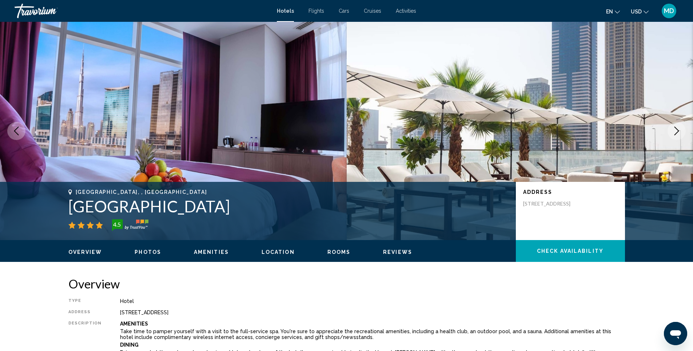
click at [678, 131] on icon "Next image" at bounding box center [676, 131] width 5 height 9
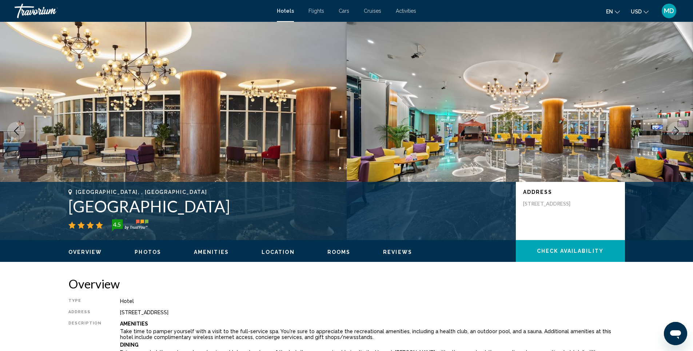
click at [239, 126] on img "Main content" at bounding box center [173, 131] width 346 height 218
click at [143, 250] on span "Photos" at bounding box center [148, 252] width 27 height 6
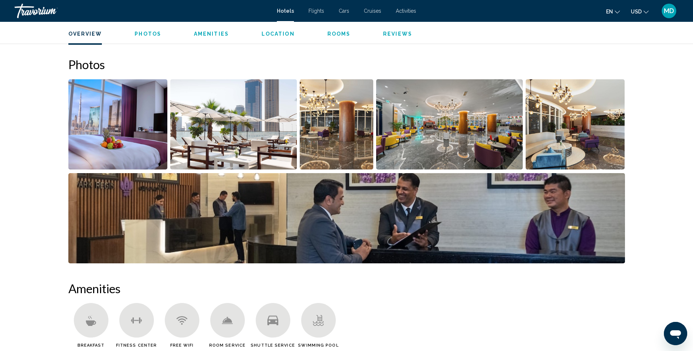
scroll to position [355, 0]
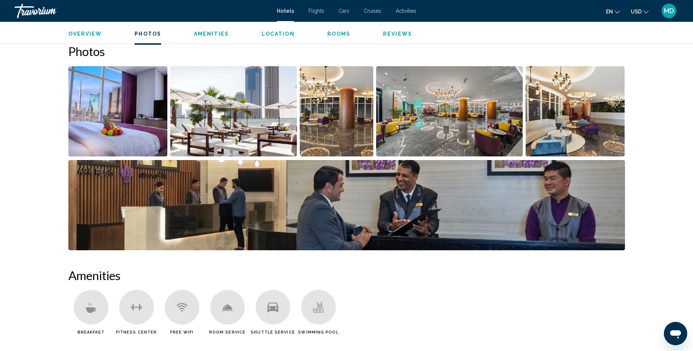
click at [237, 132] on img "Open full-screen image slider" at bounding box center [233, 111] width 127 height 90
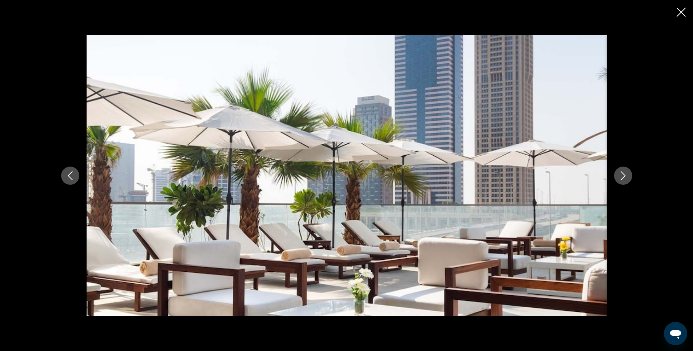
click at [625, 176] on icon "Next image" at bounding box center [622, 175] width 9 height 9
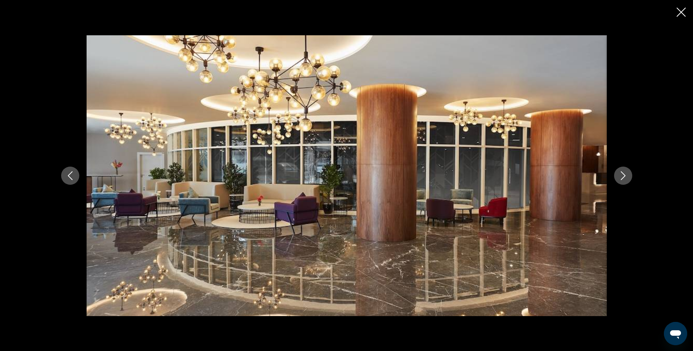
click at [625, 176] on icon "Next image" at bounding box center [622, 175] width 9 height 9
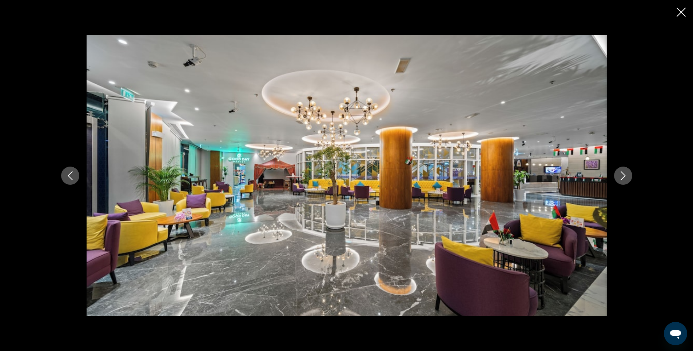
click at [625, 176] on icon "Next image" at bounding box center [622, 175] width 9 height 9
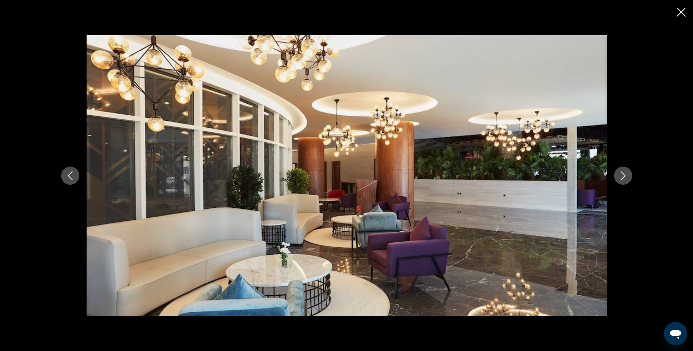
click at [624, 176] on icon "Next image" at bounding box center [622, 175] width 9 height 9
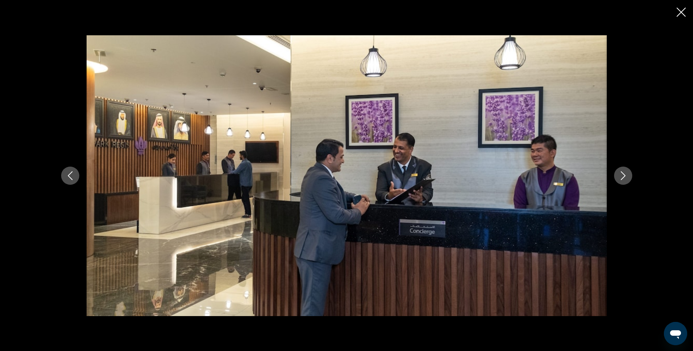
click at [624, 176] on icon "Next image" at bounding box center [622, 175] width 9 height 9
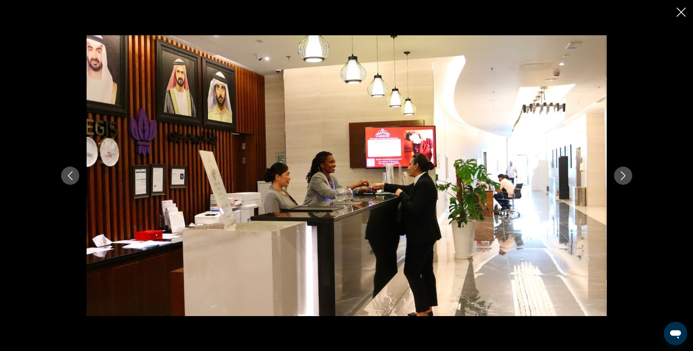
click at [624, 176] on icon "Next image" at bounding box center [622, 175] width 9 height 9
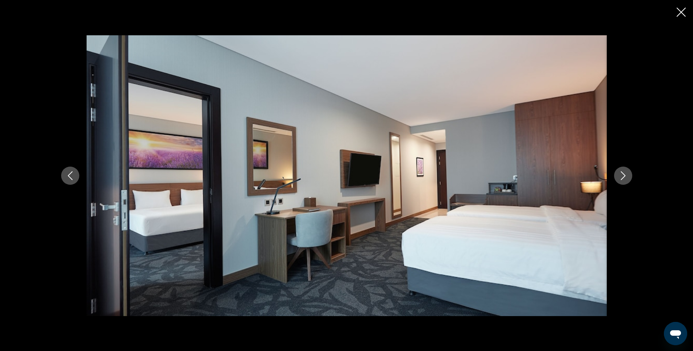
click at [624, 176] on icon "Next image" at bounding box center [622, 175] width 9 height 9
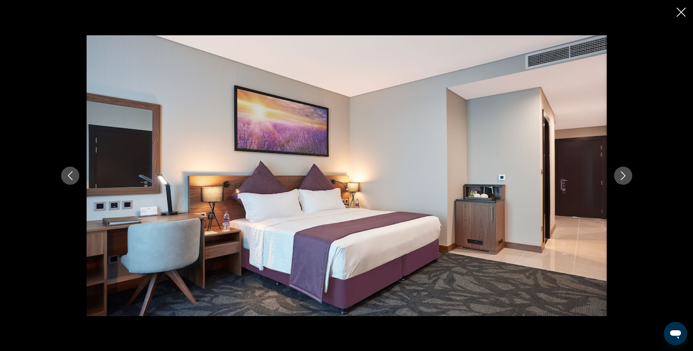
click at [624, 176] on icon "Next image" at bounding box center [622, 175] width 9 height 9
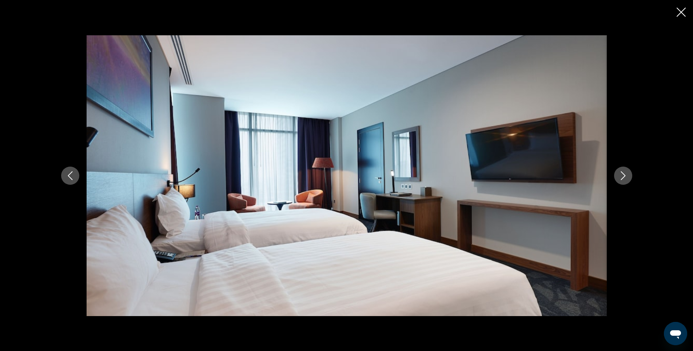
click at [624, 176] on icon "Next image" at bounding box center [622, 175] width 9 height 9
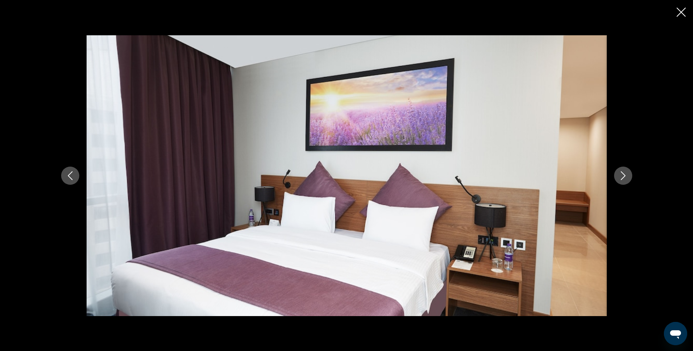
click at [624, 176] on icon "Next image" at bounding box center [622, 175] width 9 height 9
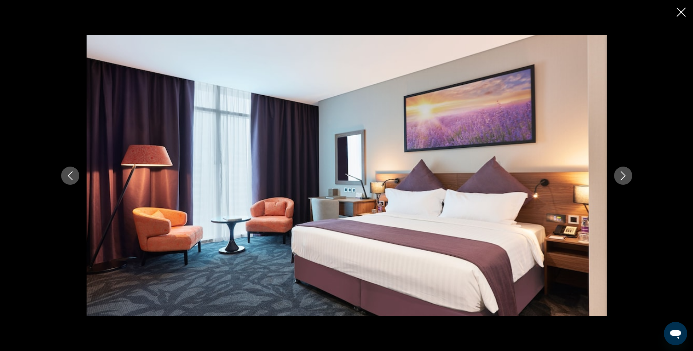
click at [624, 176] on icon "Next image" at bounding box center [622, 175] width 9 height 9
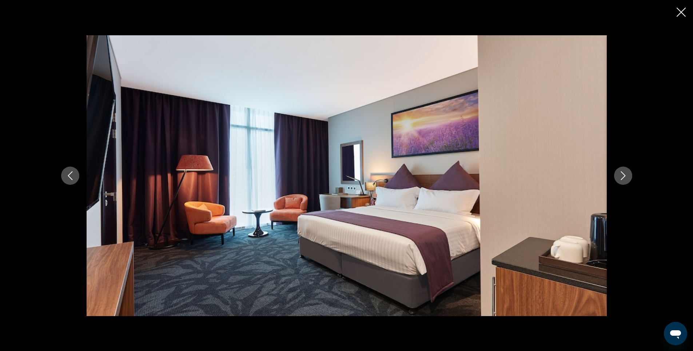
click at [624, 176] on icon "Next image" at bounding box center [622, 175] width 9 height 9
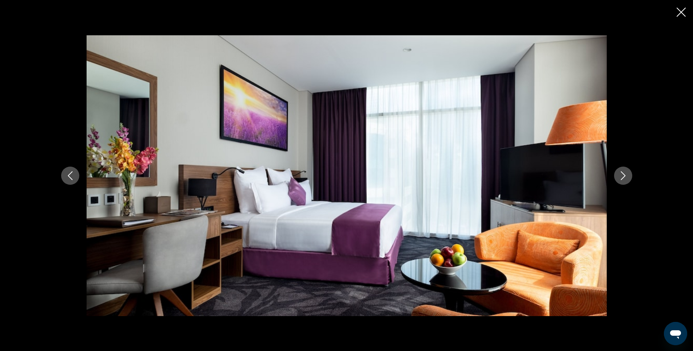
click at [679, 13] on icon "Close slideshow" at bounding box center [680, 12] width 9 height 9
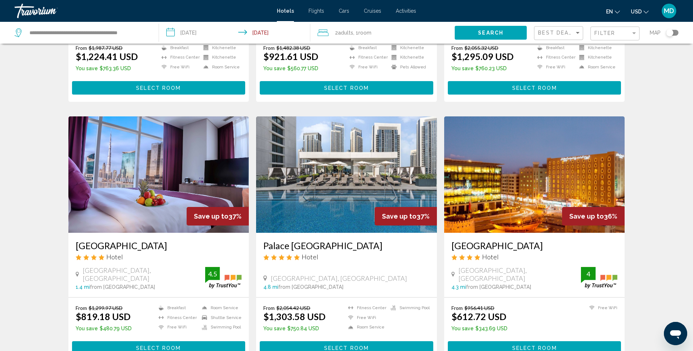
scroll to position [872, 0]
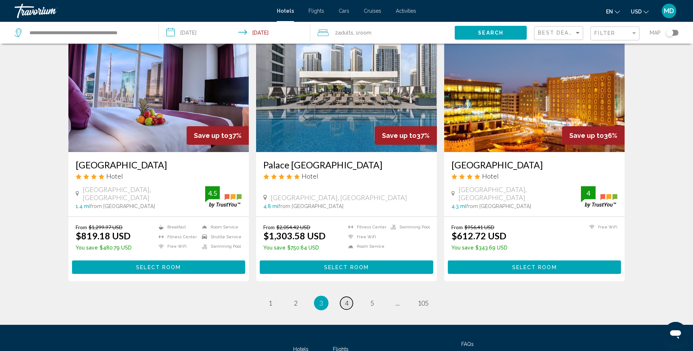
click at [345, 299] on span "4" at bounding box center [347, 303] width 4 height 8
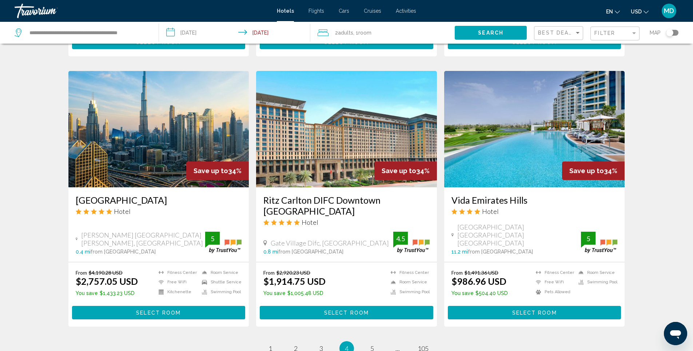
scroll to position [800, 0]
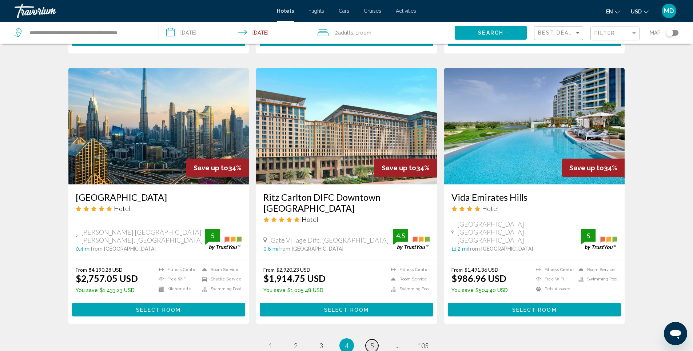
click at [373, 341] on span "5" at bounding box center [372, 345] width 4 height 8
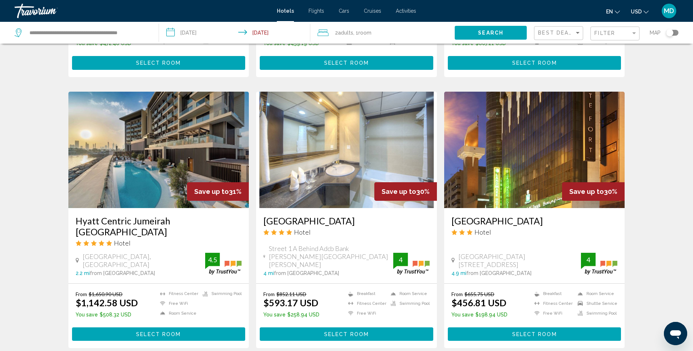
scroll to position [836, 0]
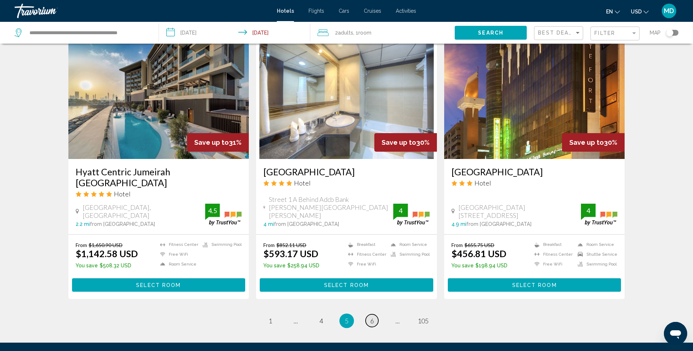
click at [369, 314] on link "page 6" at bounding box center [371, 320] width 13 height 13
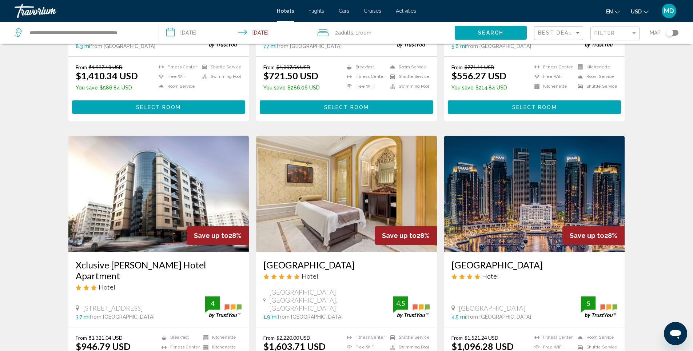
scroll to position [509, 0]
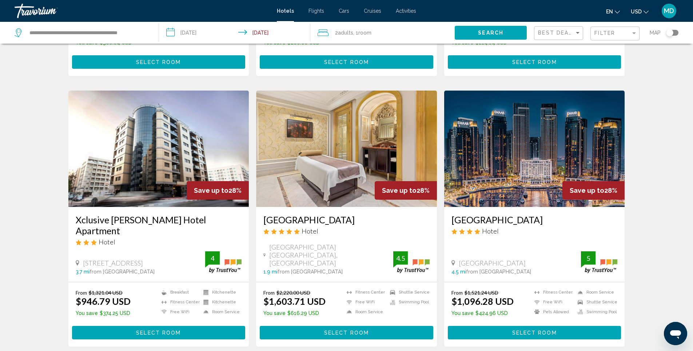
click at [537, 146] on img "Main content" at bounding box center [534, 149] width 181 height 116
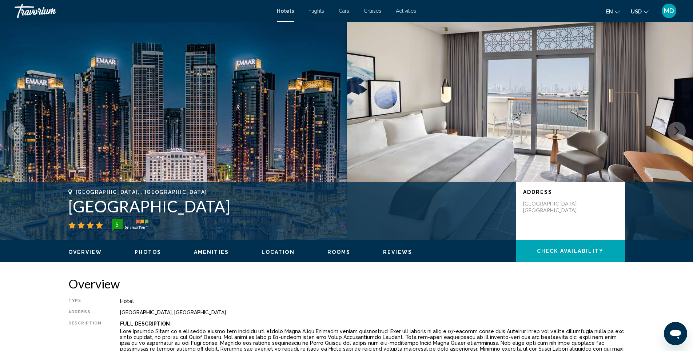
click at [142, 253] on span "Photos" at bounding box center [148, 252] width 27 height 6
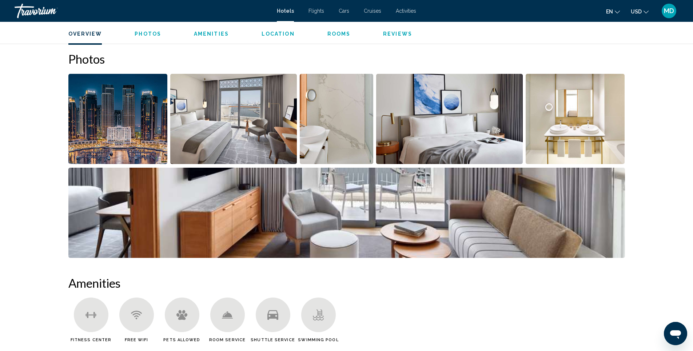
scroll to position [355, 0]
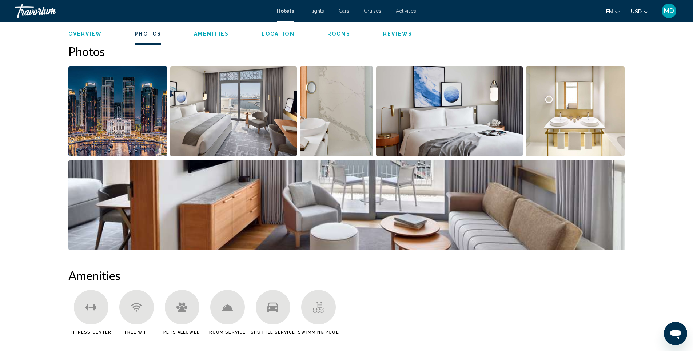
click at [114, 111] on img "Open full-screen image slider" at bounding box center [117, 111] width 99 height 90
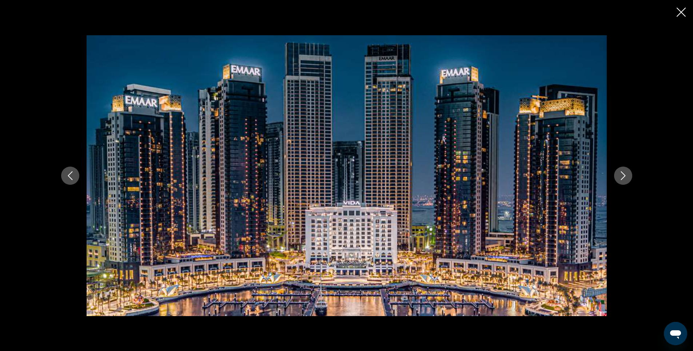
click at [621, 173] on icon "Next image" at bounding box center [622, 175] width 9 height 9
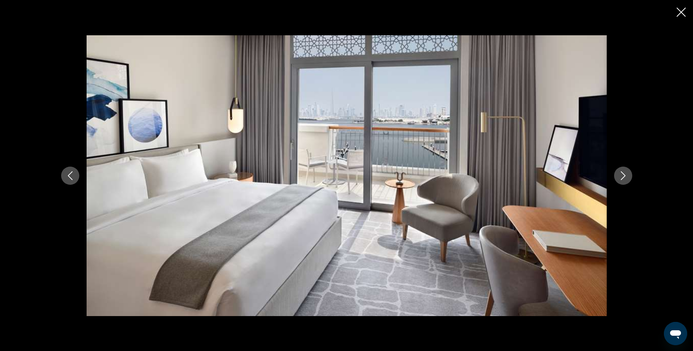
click at [621, 173] on icon "Next image" at bounding box center [622, 175] width 9 height 9
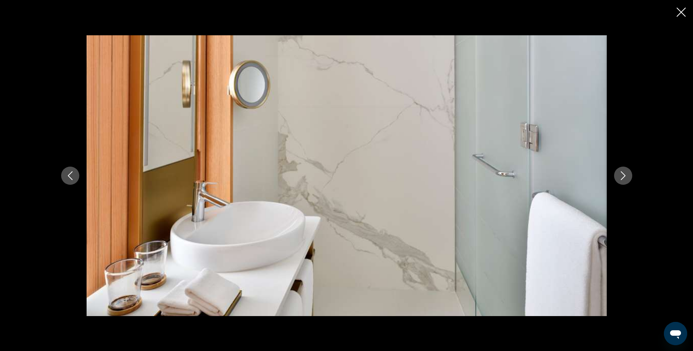
click at [621, 173] on icon "Next image" at bounding box center [622, 175] width 9 height 9
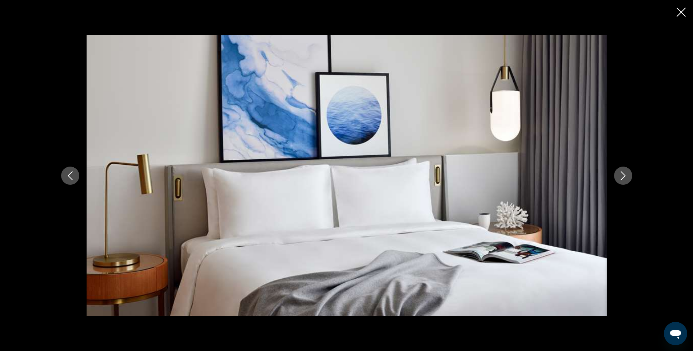
click at [621, 173] on icon "Next image" at bounding box center [622, 175] width 9 height 9
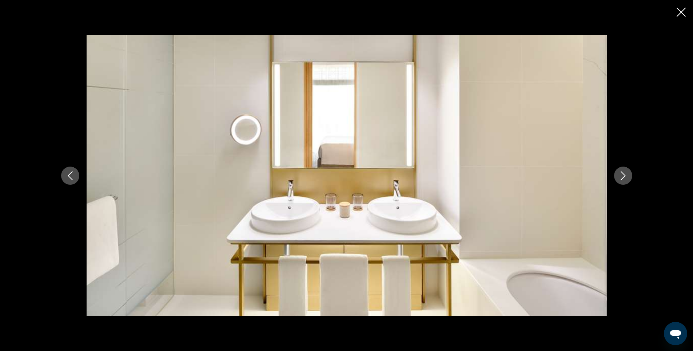
click at [621, 173] on icon "Next image" at bounding box center [622, 175] width 9 height 9
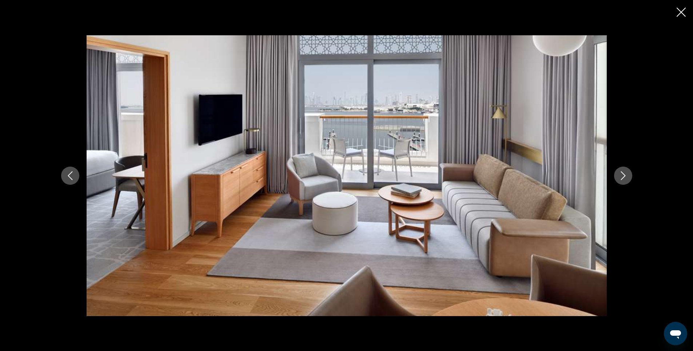
click at [621, 173] on icon "Next image" at bounding box center [622, 175] width 9 height 9
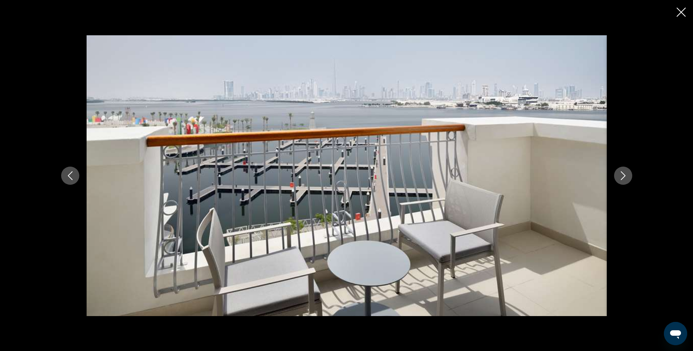
click at [621, 173] on icon "Next image" at bounding box center [622, 175] width 9 height 9
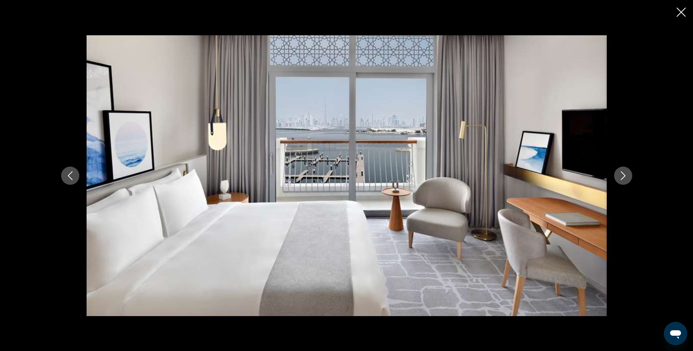
click at [622, 175] on icon "Next image" at bounding box center [622, 175] width 9 height 9
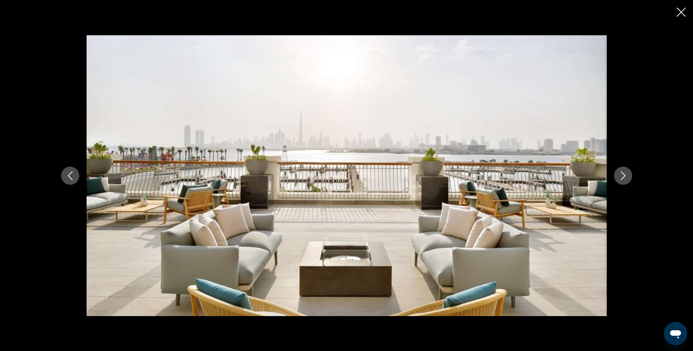
click at [622, 175] on icon "Next image" at bounding box center [622, 175] width 9 height 9
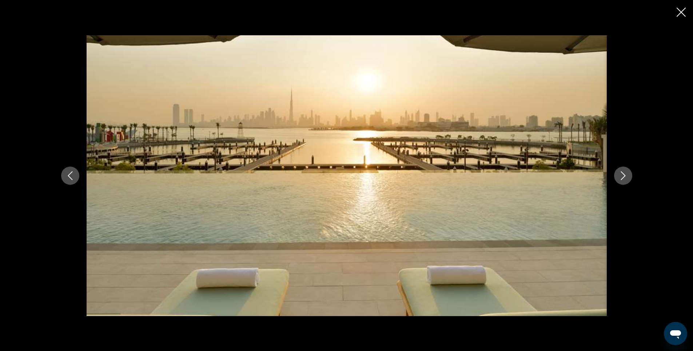
click at [622, 175] on icon "Next image" at bounding box center [622, 175] width 9 height 9
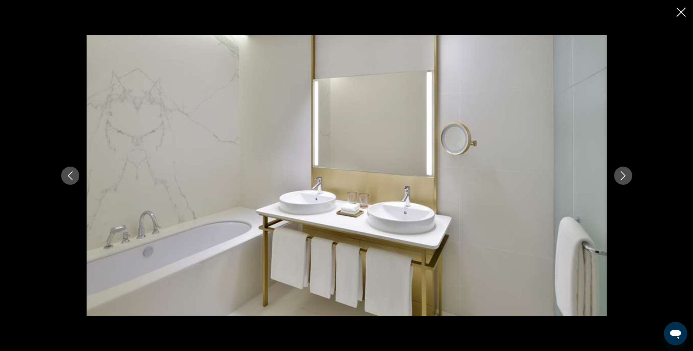
click at [70, 176] on icon "Previous image" at bounding box center [70, 175] width 9 height 9
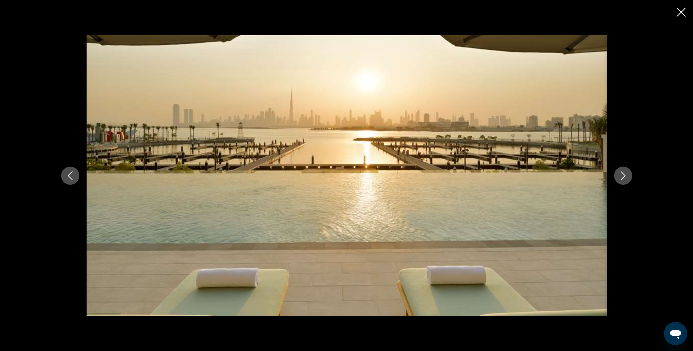
click at [623, 176] on icon "Next image" at bounding box center [622, 175] width 9 height 9
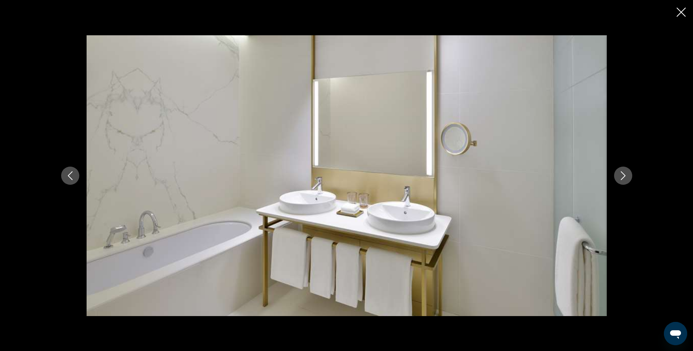
click at [623, 176] on icon "Next image" at bounding box center [622, 175] width 9 height 9
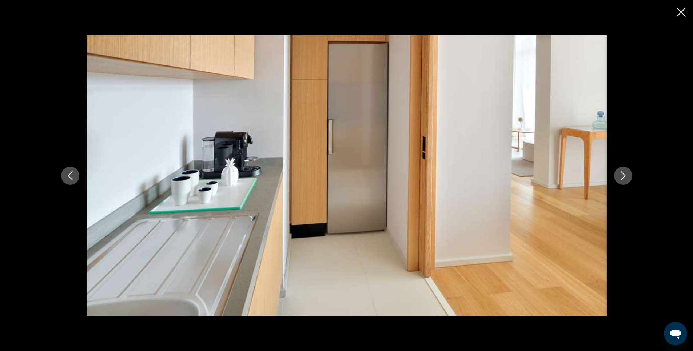
click at [623, 176] on icon "Next image" at bounding box center [622, 175] width 9 height 9
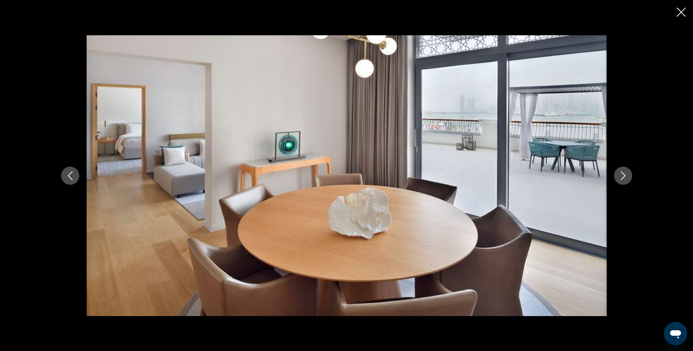
click at [623, 176] on icon "Next image" at bounding box center [622, 175] width 9 height 9
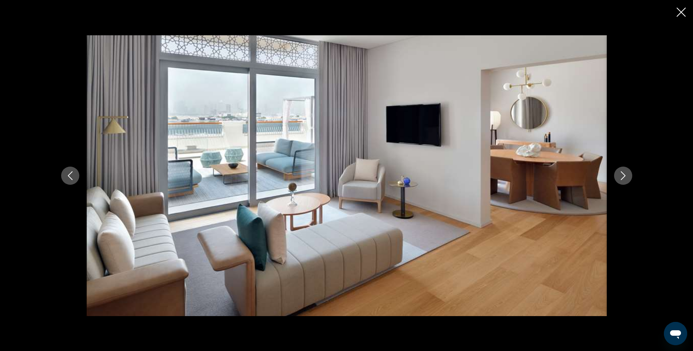
click at [623, 176] on icon "Next image" at bounding box center [622, 175] width 9 height 9
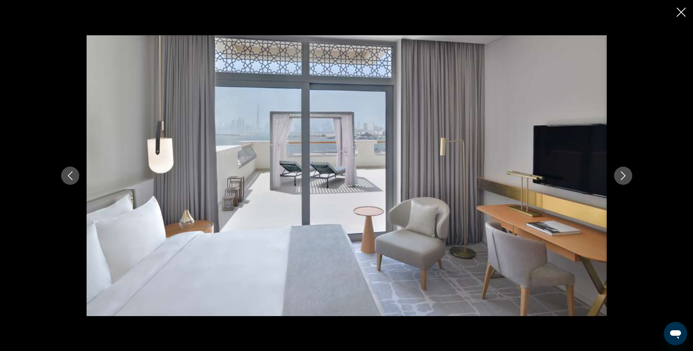
click at [623, 176] on icon "Next image" at bounding box center [622, 175] width 9 height 9
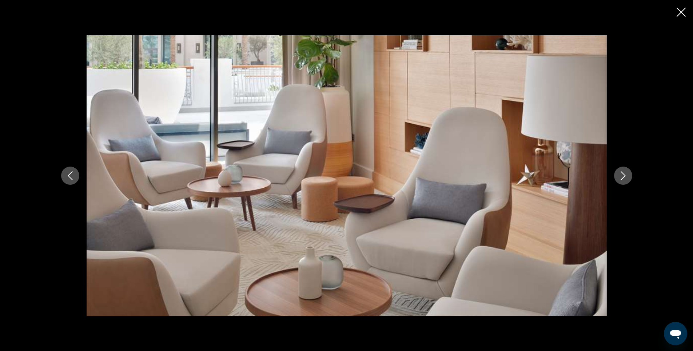
click at [623, 176] on icon "Next image" at bounding box center [622, 175] width 9 height 9
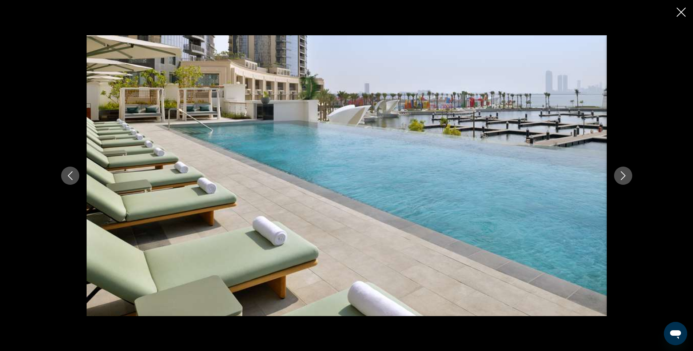
click at [623, 176] on icon "Next image" at bounding box center [622, 175] width 9 height 9
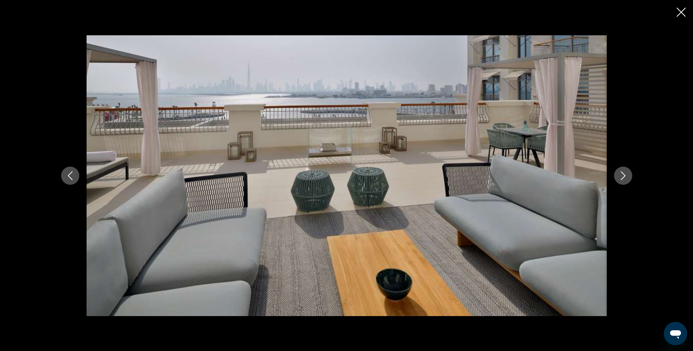
click at [623, 176] on icon "Next image" at bounding box center [622, 175] width 9 height 9
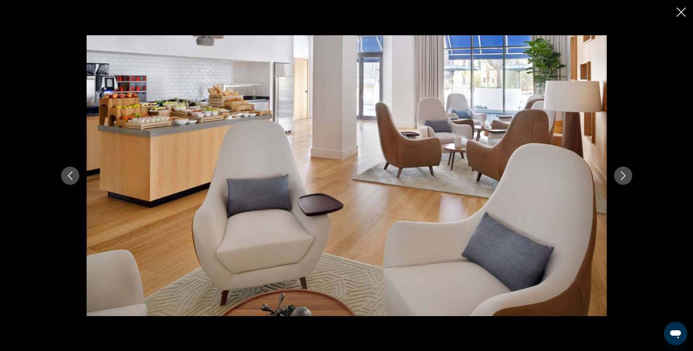
click at [623, 176] on icon "Next image" at bounding box center [622, 175] width 9 height 9
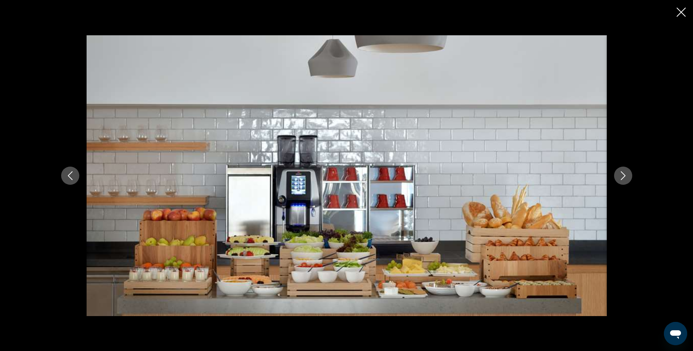
click at [678, 11] on icon "Close slideshow" at bounding box center [680, 12] width 9 height 9
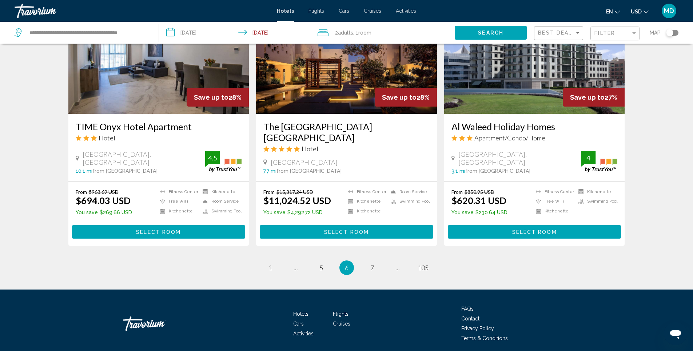
scroll to position [874, 0]
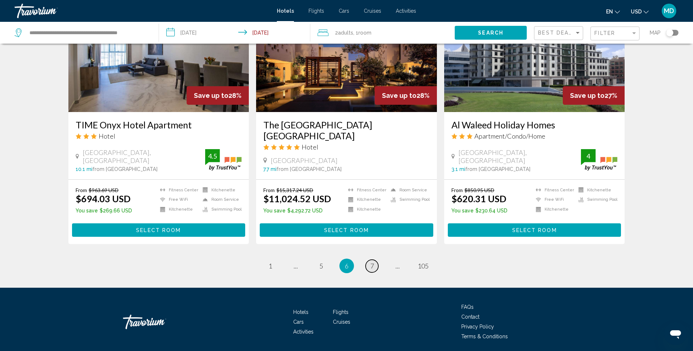
click at [373, 262] on span "7" at bounding box center [372, 266] width 4 height 8
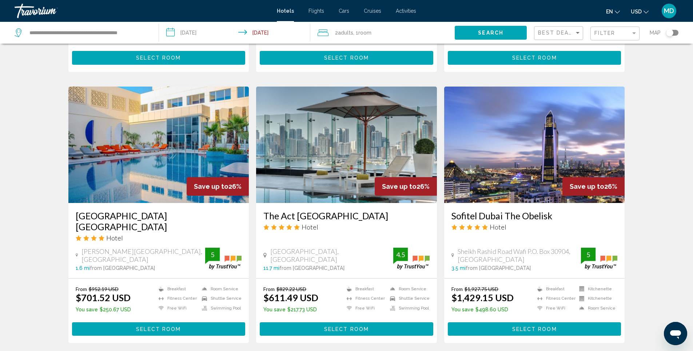
scroll to position [291, 0]
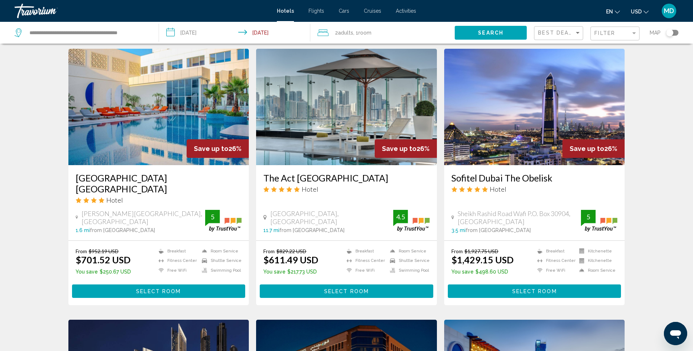
click at [534, 137] on img "Main content" at bounding box center [534, 107] width 181 height 116
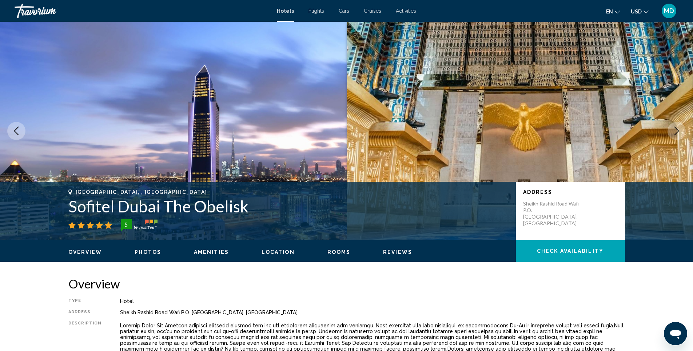
click at [147, 252] on span "Photos" at bounding box center [148, 252] width 27 height 6
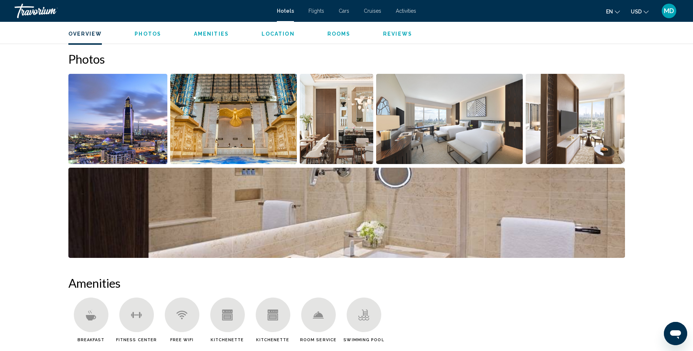
scroll to position [355, 0]
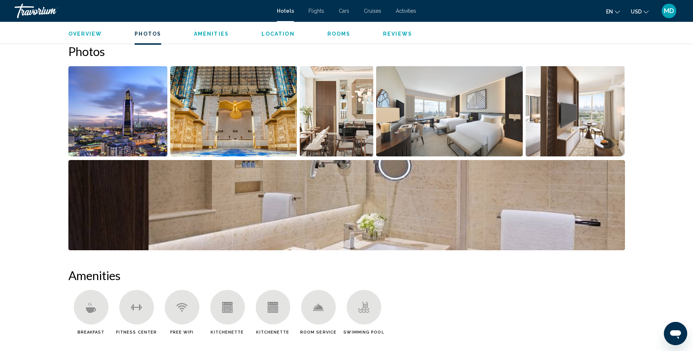
click at [123, 121] on img "Open full-screen image slider" at bounding box center [117, 111] width 99 height 90
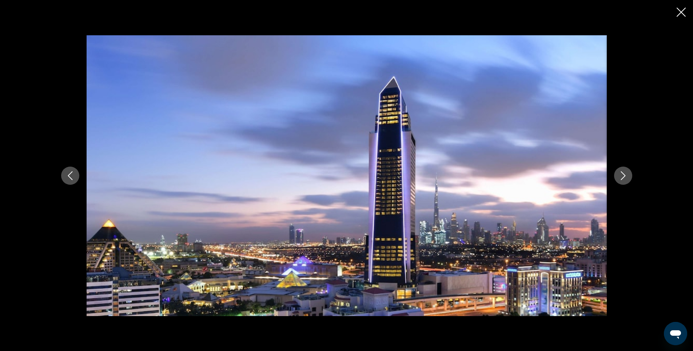
click at [620, 175] on icon "Next image" at bounding box center [622, 175] width 9 height 9
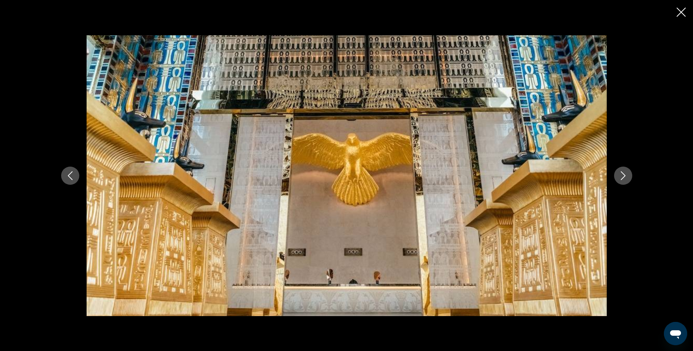
click at [620, 175] on icon "Next image" at bounding box center [622, 175] width 9 height 9
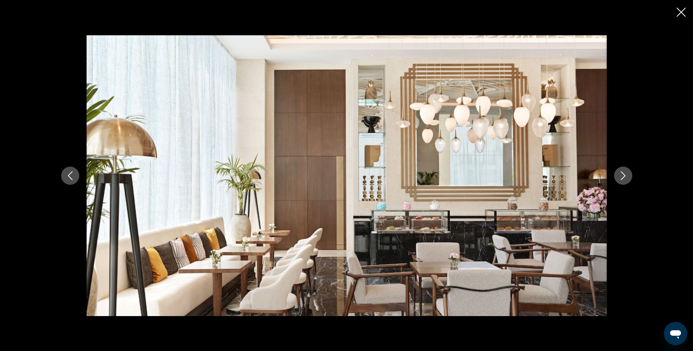
click at [620, 175] on icon "Next image" at bounding box center [622, 175] width 9 height 9
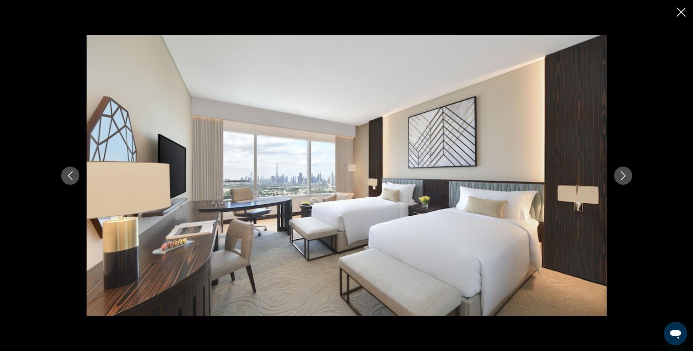
click at [620, 175] on icon "Next image" at bounding box center [622, 175] width 9 height 9
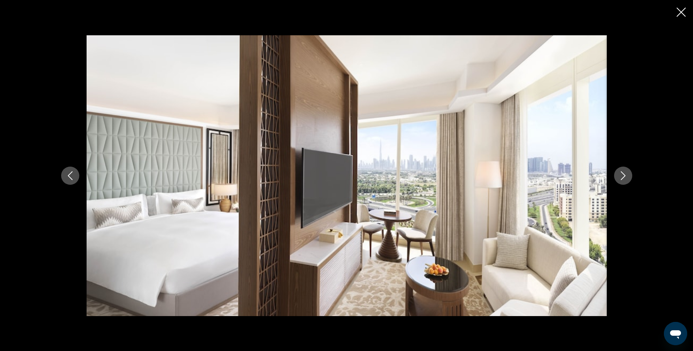
click at [620, 175] on icon "Next image" at bounding box center [622, 175] width 9 height 9
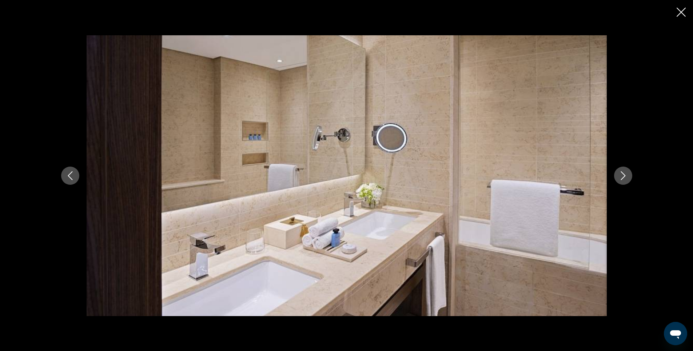
click at [620, 175] on icon "Next image" at bounding box center [622, 175] width 9 height 9
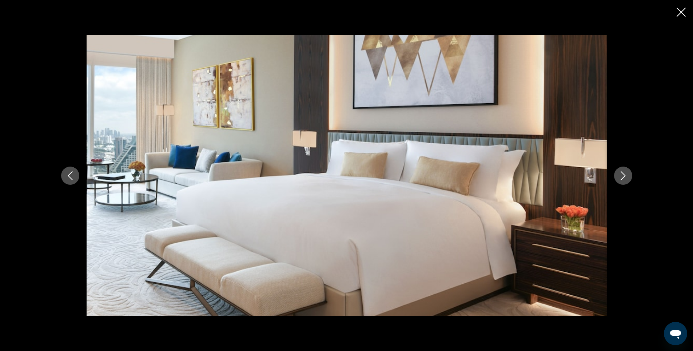
click at [620, 175] on icon "Next image" at bounding box center [622, 175] width 9 height 9
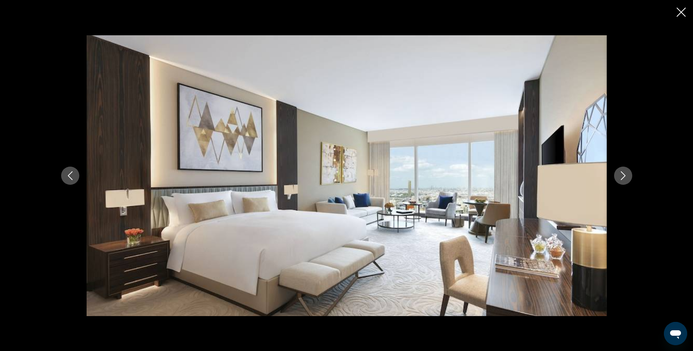
click at [620, 175] on icon "Next image" at bounding box center [622, 175] width 9 height 9
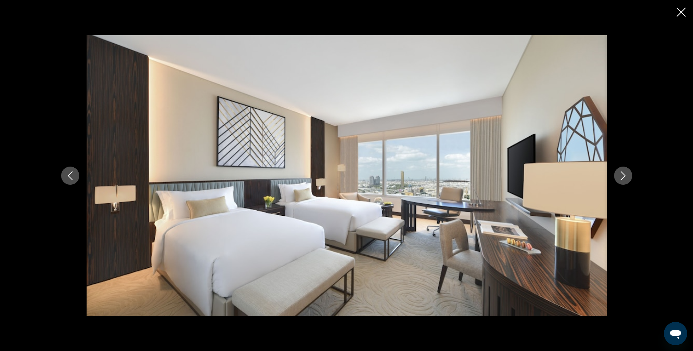
click at [620, 175] on icon "Next image" at bounding box center [622, 175] width 9 height 9
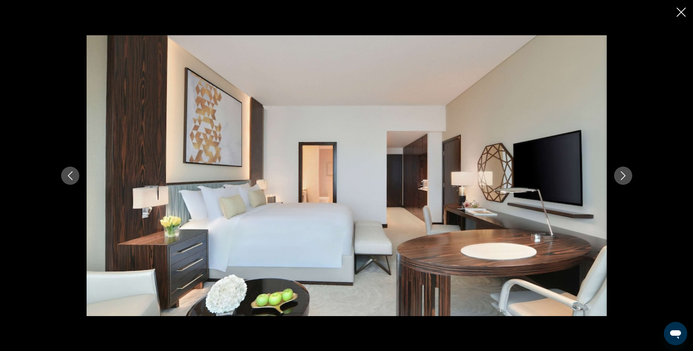
click at [620, 175] on icon "Next image" at bounding box center [622, 175] width 9 height 9
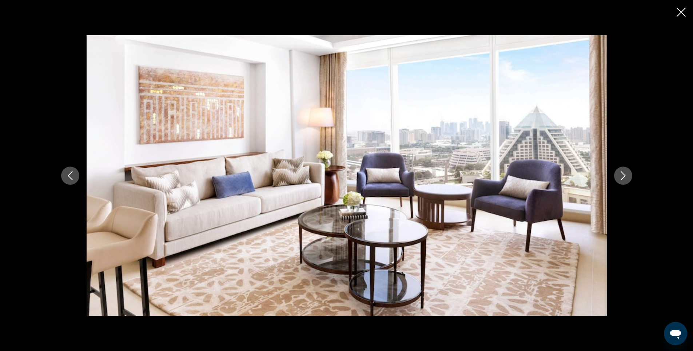
click at [622, 175] on icon "Next image" at bounding box center [622, 175] width 9 height 9
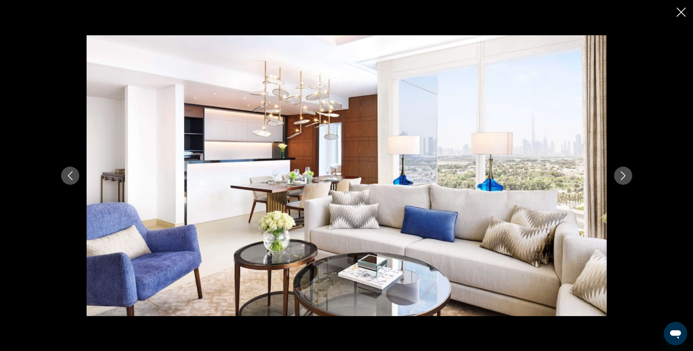
click at [622, 175] on icon "Next image" at bounding box center [622, 175] width 9 height 9
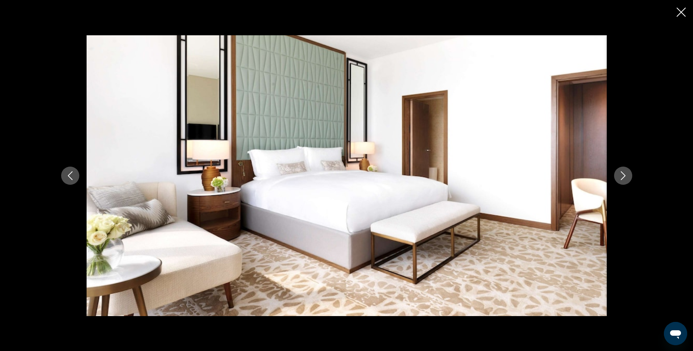
click at [622, 175] on icon "Next image" at bounding box center [622, 175] width 9 height 9
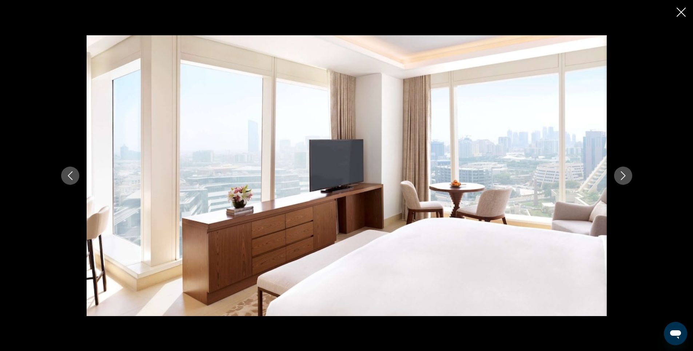
click at [622, 175] on icon "Next image" at bounding box center [622, 175] width 9 height 9
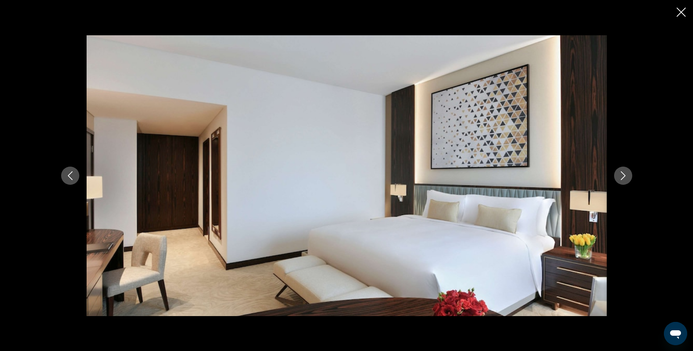
click at [622, 175] on icon "Next image" at bounding box center [622, 175] width 9 height 9
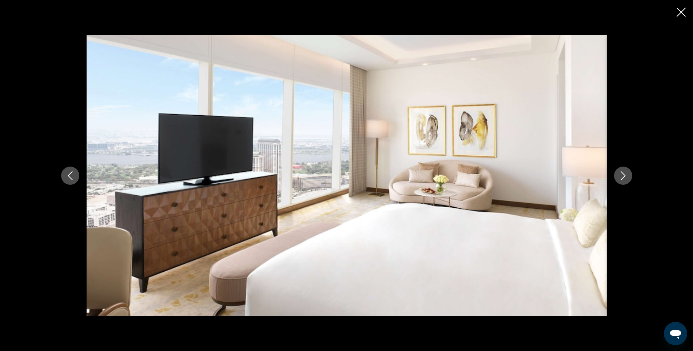
click at [622, 175] on icon "Next image" at bounding box center [622, 175] width 9 height 9
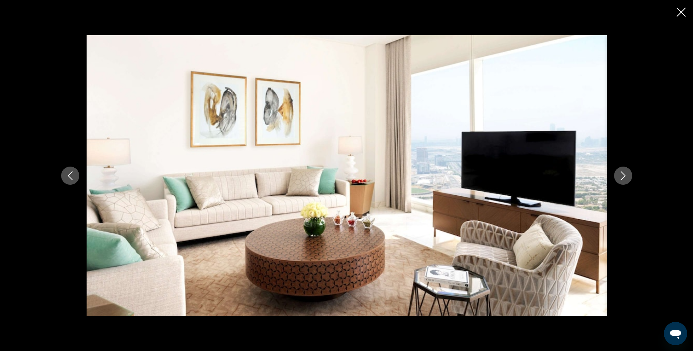
click at [622, 175] on icon "Next image" at bounding box center [622, 175] width 9 height 9
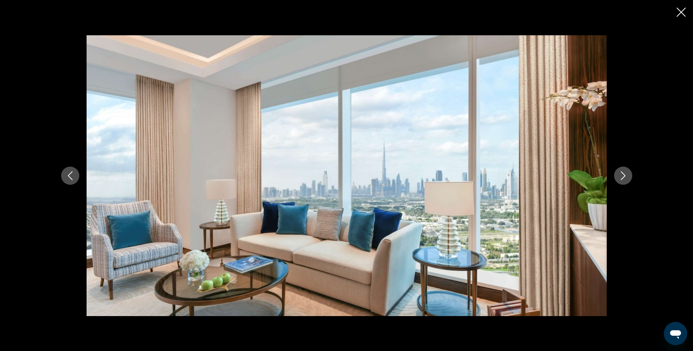
click at [622, 175] on icon "Next image" at bounding box center [622, 175] width 9 height 9
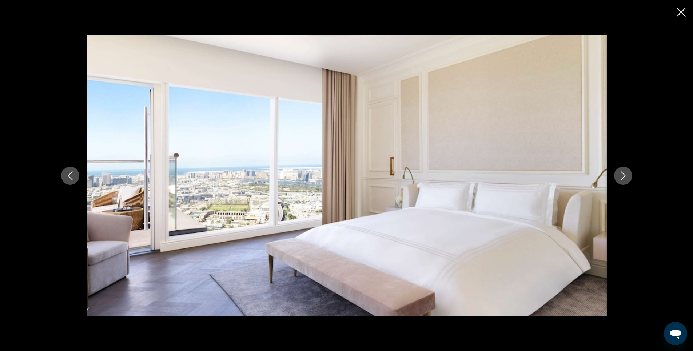
click at [622, 175] on icon "Next image" at bounding box center [622, 175] width 9 height 9
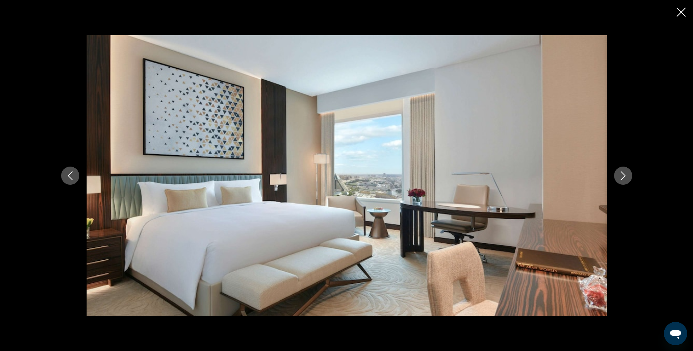
click at [622, 175] on icon "Next image" at bounding box center [622, 175] width 9 height 9
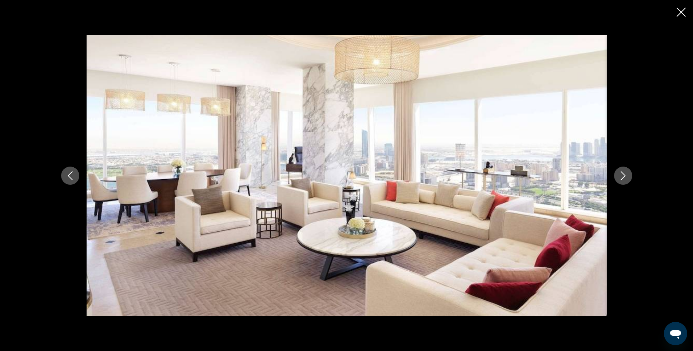
click at [622, 175] on icon "Next image" at bounding box center [622, 175] width 9 height 9
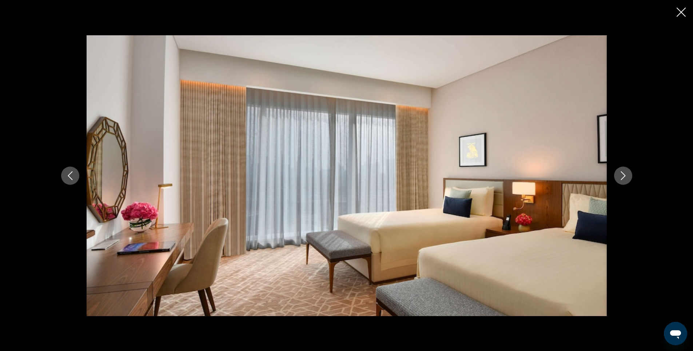
click at [679, 13] on icon "Close slideshow" at bounding box center [680, 12] width 9 height 9
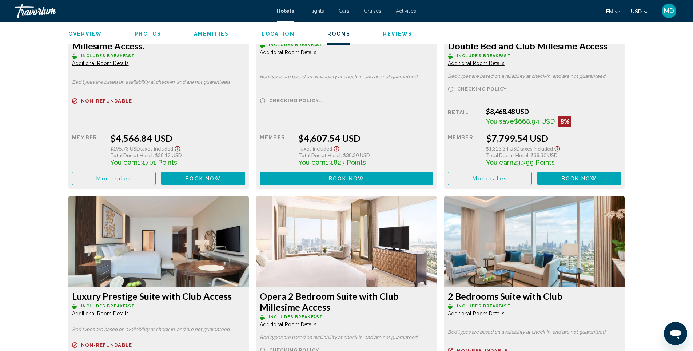
scroll to position [3556, 0]
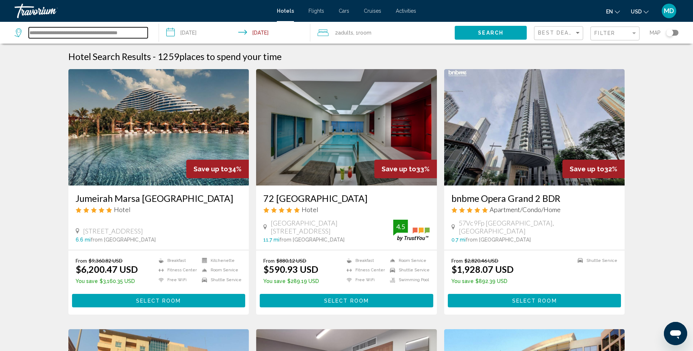
click at [135, 34] on input "**********" at bounding box center [88, 32] width 119 height 11
click at [146, 33] on input "**********" at bounding box center [88, 32] width 119 height 11
type input "*"
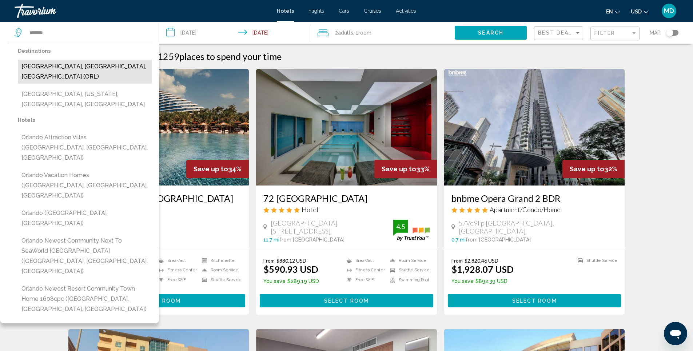
click at [101, 65] on button "[GEOGRAPHIC_DATA], [GEOGRAPHIC_DATA], [GEOGRAPHIC_DATA] (ORL)" at bounding box center [85, 72] width 134 height 24
type input "**********"
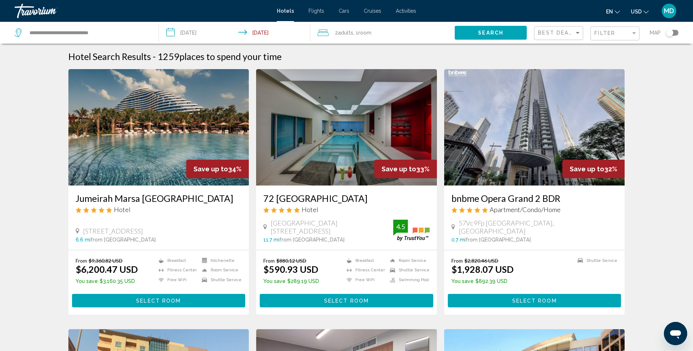
click at [194, 34] on input "**********" at bounding box center [236, 34] width 154 height 24
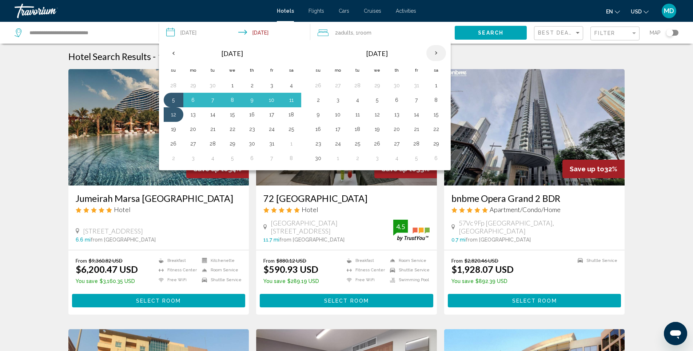
click at [440, 54] on th "Next month" at bounding box center [436, 53] width 20 height 16
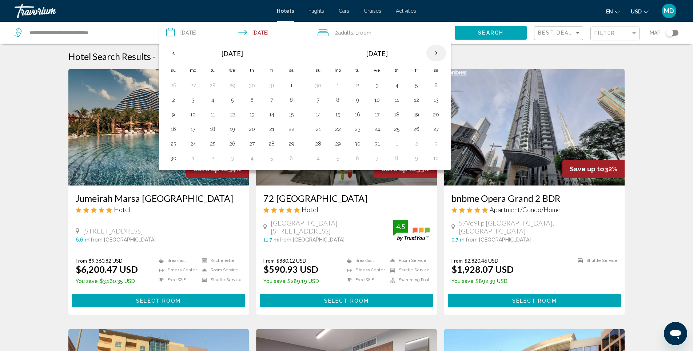
click at [440, 54] on th "Next month" at bounding box center [436, 53] width 20 height 16
click at [176, 52] on th "Previous month" at bounding box center [174, 53] width 20 height 16
click at [435, 53] on th "Next month" at bounding box center [436, 53] width 20 height 16
click at [272, 86] on button "5" at bounding box center [272, 85] width 12 height 10
click at [174, 100] on button "7" at bounding box center [174, 100] width 12 height 10
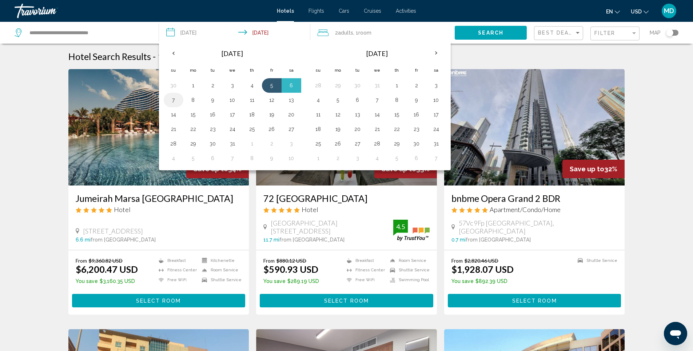
type input "**********"
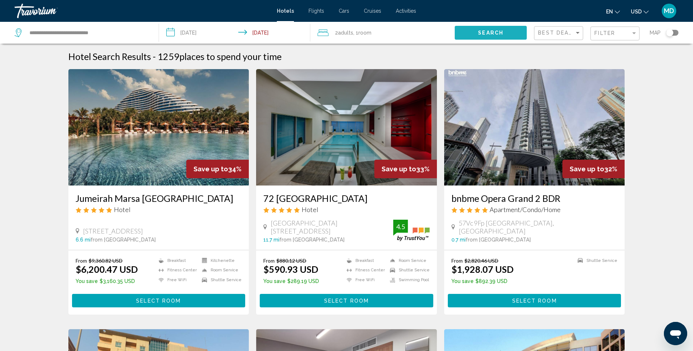
click at [487, 33] on span "Search" at bounding box center [490, 33] width 25 height 6
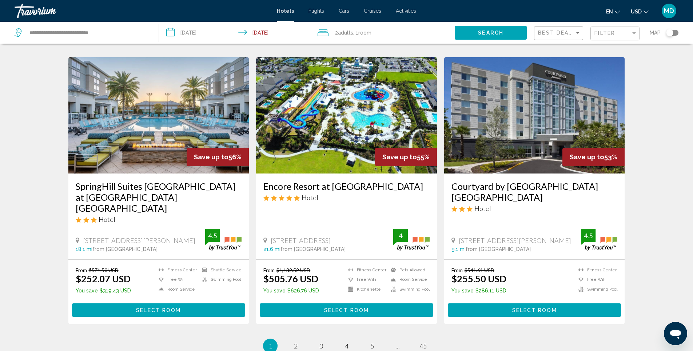
scroll to position [872, 0]
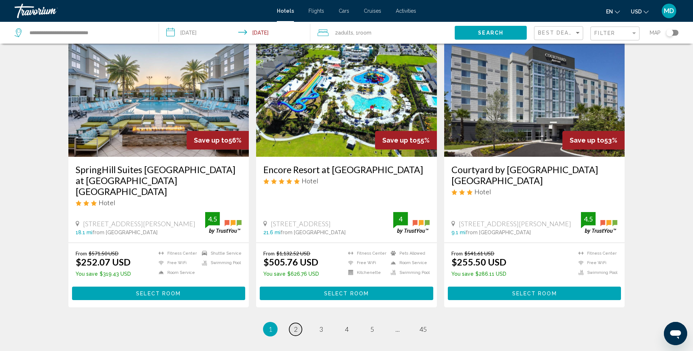
click at [294, 325] on span "2" at bounding box center [296, 329] width 4 height 8
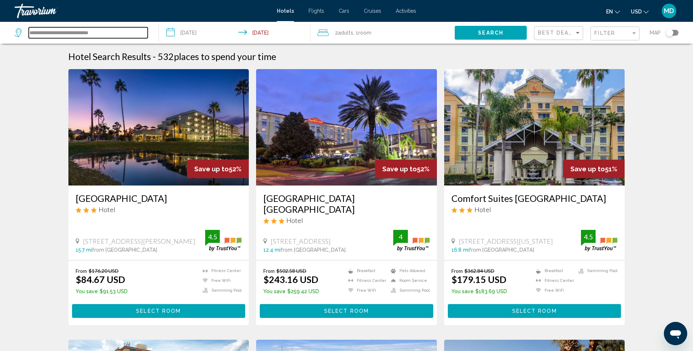
click at [114, 33] on input "**********" at bounding box center [88, 32] width 119 height 11
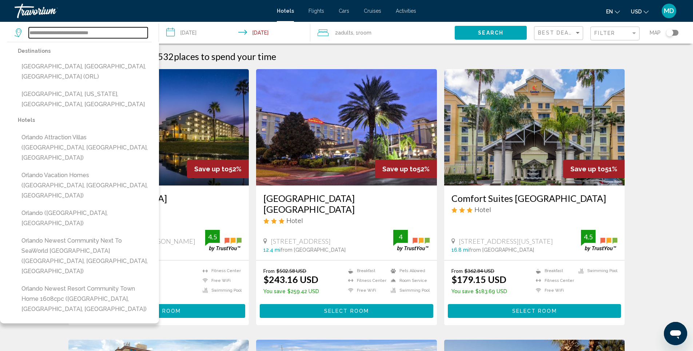
drag, startPoint x: 114, startPoint y: 33, endPoint x: 17, endPoint y: 28, distance: 96.8
click at [17, 28] on div "**********" at bounding box center [81, 32] width 133 height 11
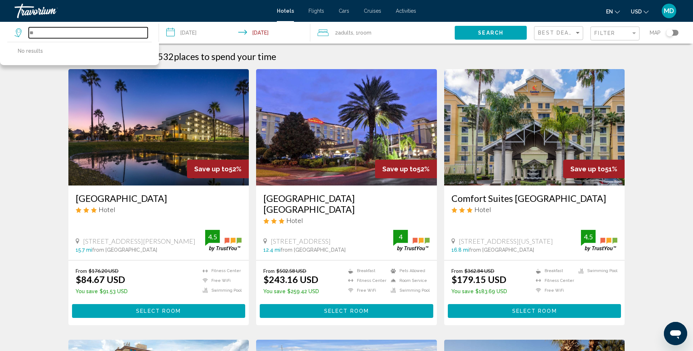
type input "*"
click at [100, 34] on input "Search widget" at bounding box center [88, 32] width 119 height 11
type input "*"
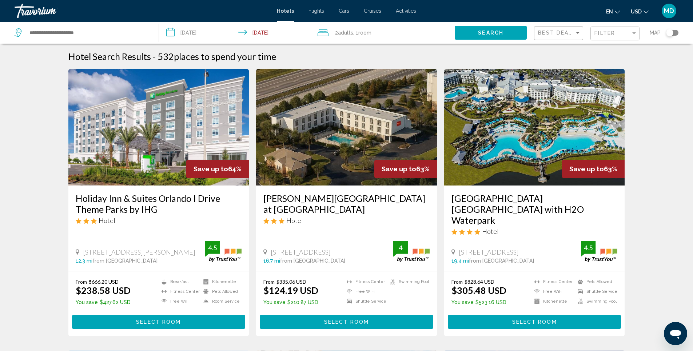
click at [202, 32] on input "**********" at bounding box center [236, 34] width 154 height 24
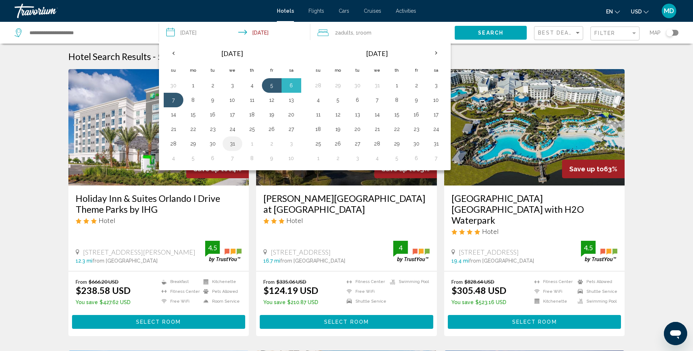
click at [232, 145] on button "31" at bounding box center [232, 144] width 12 height 10
click at [251, 145] on button "1" at bounding box center [252, 144] width 12 height 10
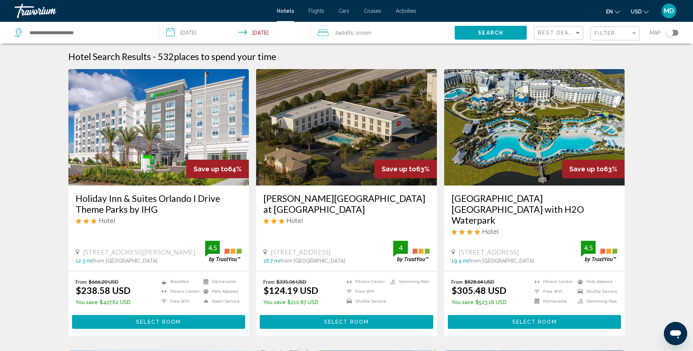
click at [210, 33] on input "**********" at bounding box center [236, 34] width 154 height 24
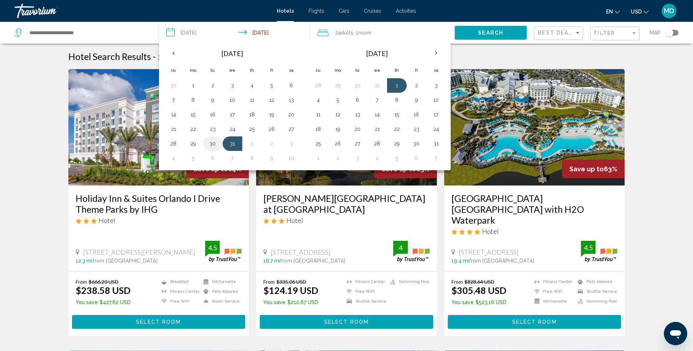
click at [213, 144] on button "30" at bounding box center [213, 144] width 12 height 10
click at [252, 143] on button "1" at bounding box center [252, 144] width 12 height 10
type input "**********"
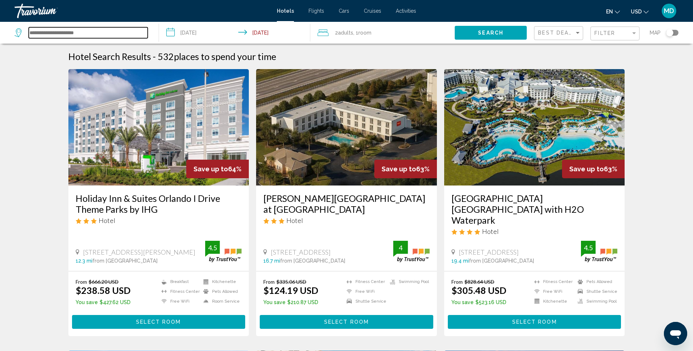
click at [109, 36] on input "Search widget" at bounding box center [88, 32] width 119 height 11
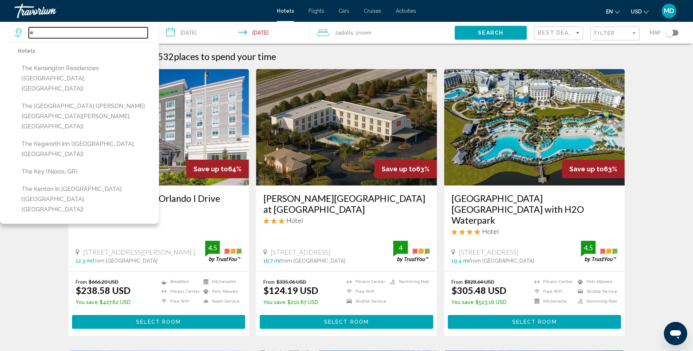
type input "*"
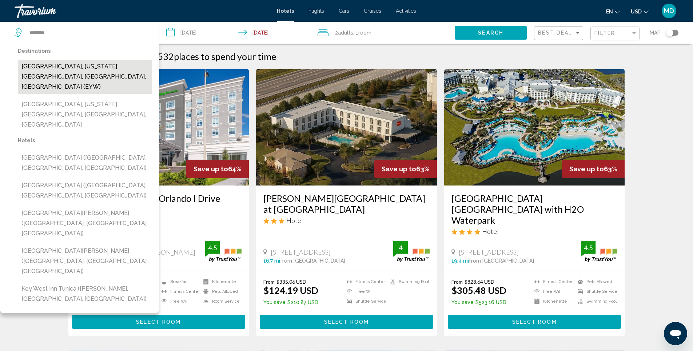
click at [71, 68] on button "[GEOGRAPHIC_DATA], [US_STATE][GEOGRAPHIC_DATA], [GEOGRAPHIC_DATA], [GEOGRAPHIC_…" at bounding box center [85, 77] width 134 height 34
type input "**********"
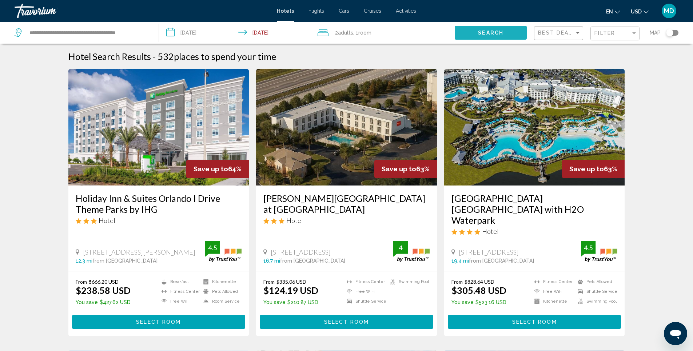
click at [482, 36] on span "Search" at bounding box center [490, 33] width 25 height 6
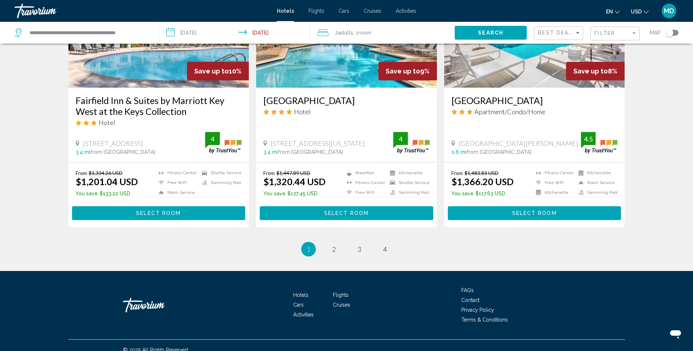
scroll to position [900, 0]
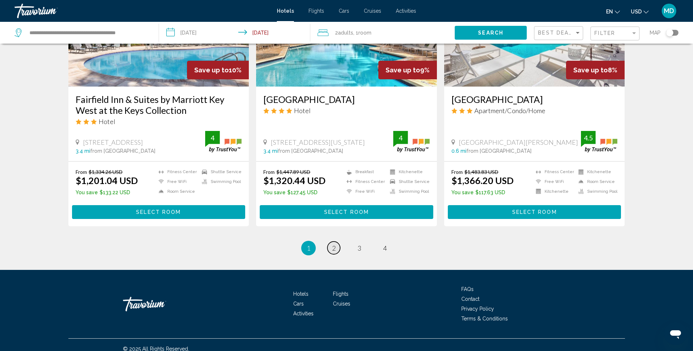
click at [336, 241] on link "page 2" at bounding box center [333, 247] width 13 height 13
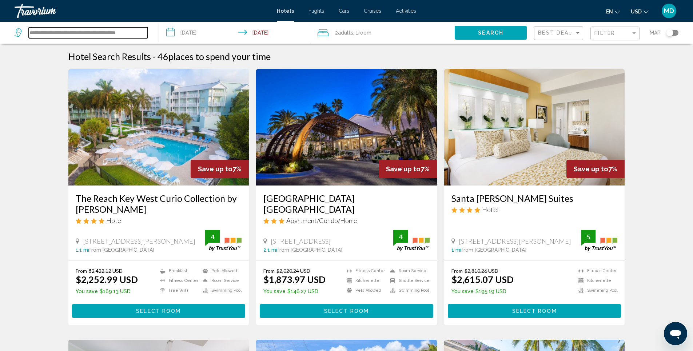
click at [143, 33] on input "**********" at bounding box center [88, 32] width 119 height 11
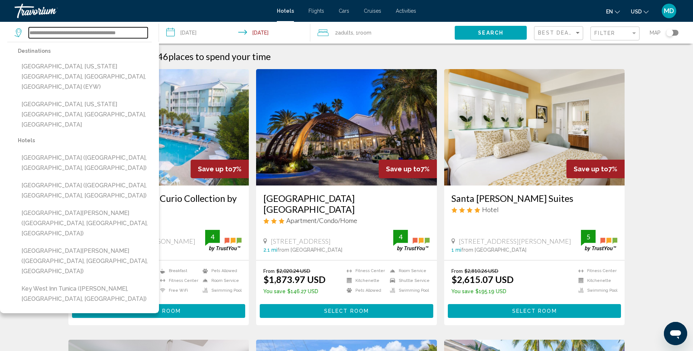
drag, startPoint x: 143, startPoint y: 33, endPoint x: 0, endPoint y: 30, distance: 142.9
click at [0, 30] on app-destination-search "**********" at bounding box center [79, 33] width 159 height 22
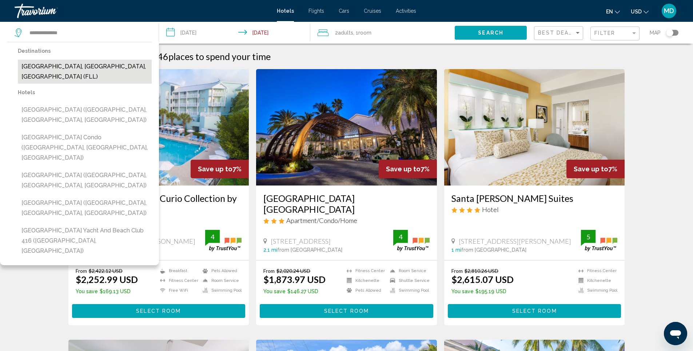
click at [72, 70] on button "[GEOGRAPHIC_DATA], [GEOGRAPHIC_DATA], [GEOGRAPHIC_DATA] (FLL)" at bounding box center [85, 72] width 134 height 24
type input "**********"
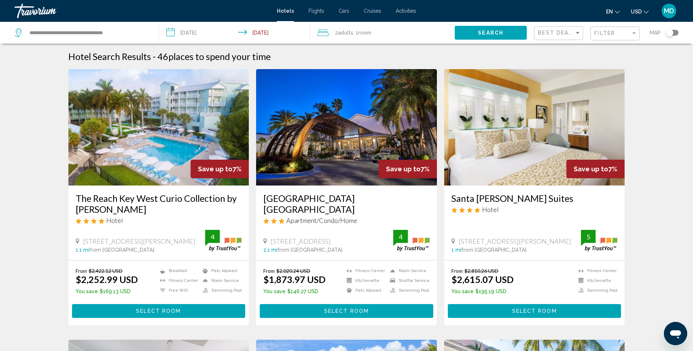
click at [482, 32] on span "Search" at bounding box center [490, 33] width 25 height 6
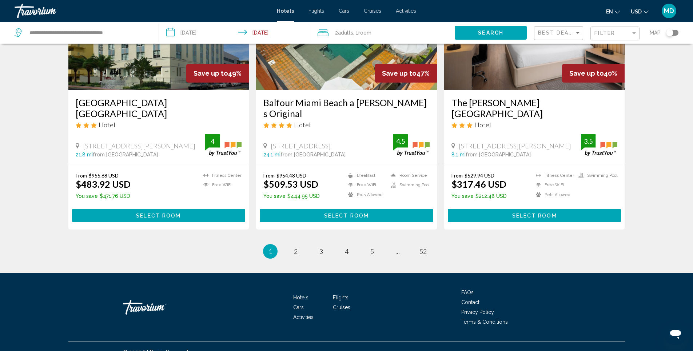
scroll to position [896, 0]
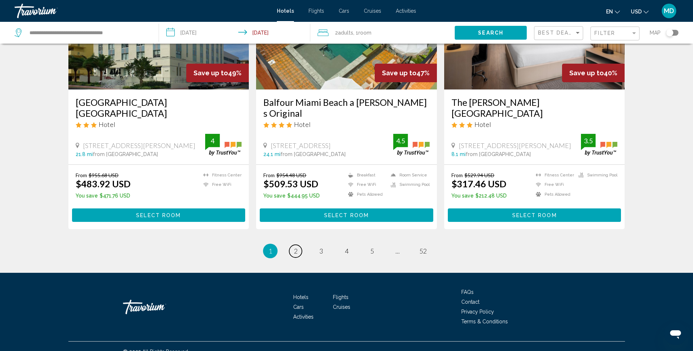
drag, startPoint x: 297, startPoint y: 240, endPoint x: 429, endPoint y: 232, distance: 132.5
click at [297, 247] on span "2" at bounding box center [296, 251] width 4 height 8
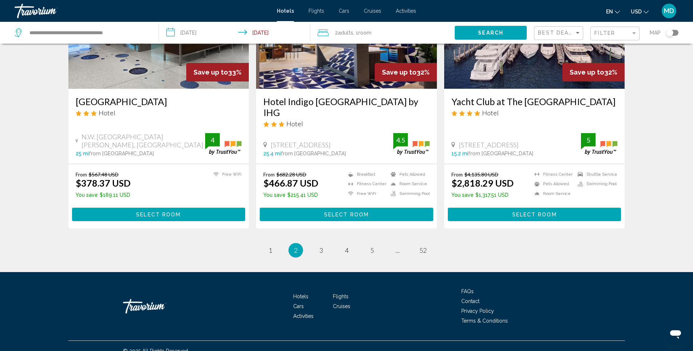
scroll to position [889, 0]
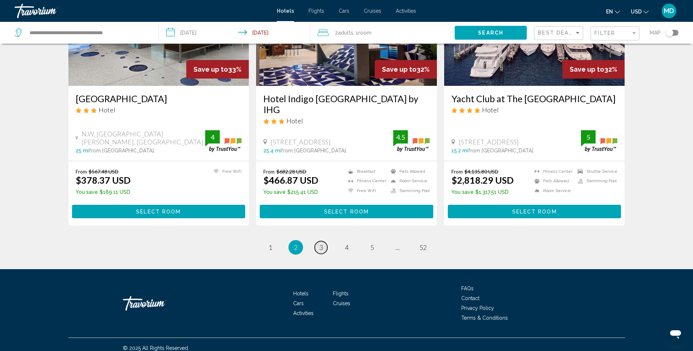
click at [321, 243] on span "3" at bounding box center [321, 247] width 4 height 8
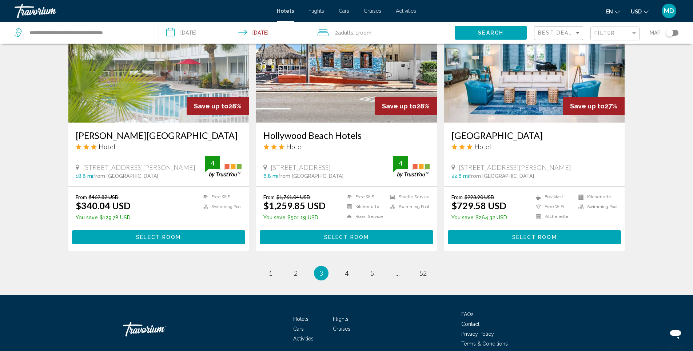
scroll to position [907, 0]
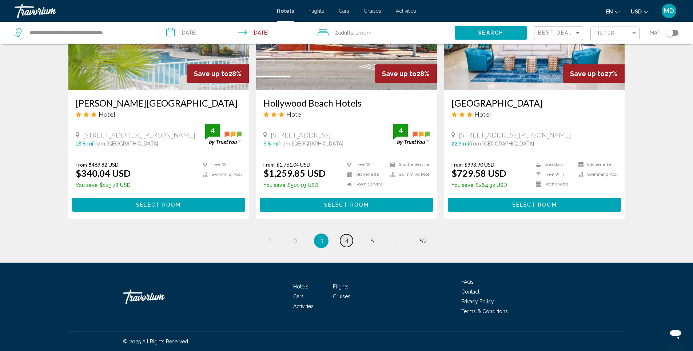
click at [345, 242] on span "4" at bounding box center [347, 241] width 4 height 8
